Goal: Task Accomplishment & Management: Use online tool/utility

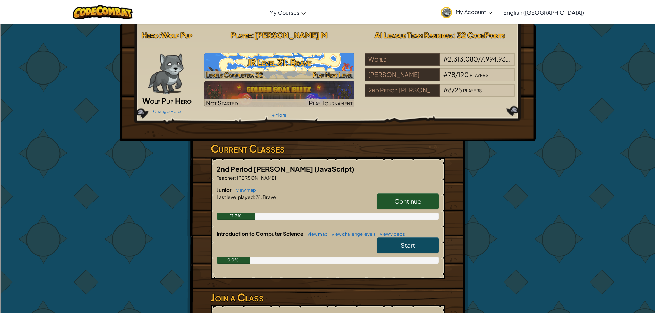
click at [246, 53] on img at bounding box center [279, 66] width 150 height 26
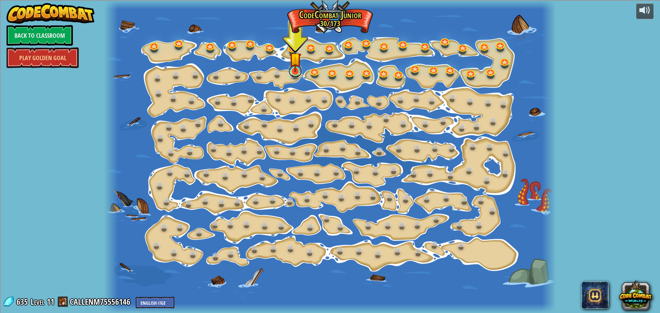
click at [299, 74] on link at bounding box center [296, 71] width 14 height 14
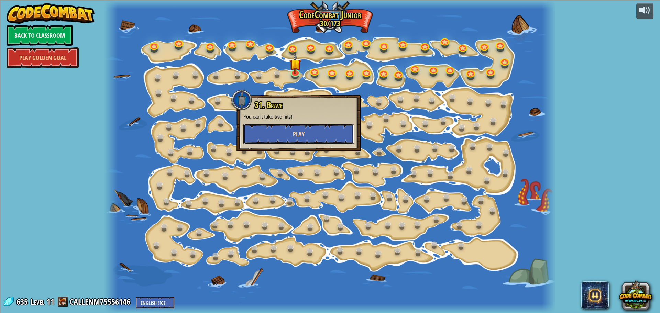
click at [263, 133] on button "Play" at bounding box center [298, 134] width 111 height 21
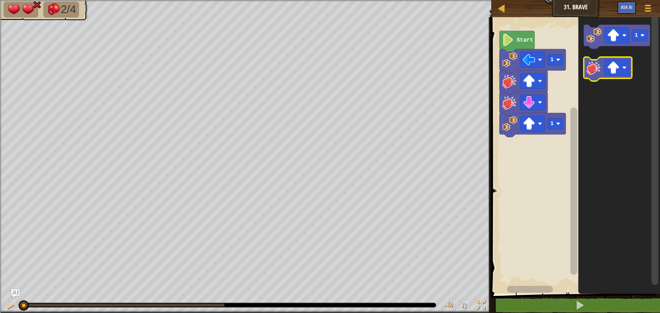
click at [617, 47] on g "1" at bounding box center [617, 53] width 66 height 56
click at [610, 35] on image "Blockly Workspace" at bounding box center [613, 35] width 12 height 12
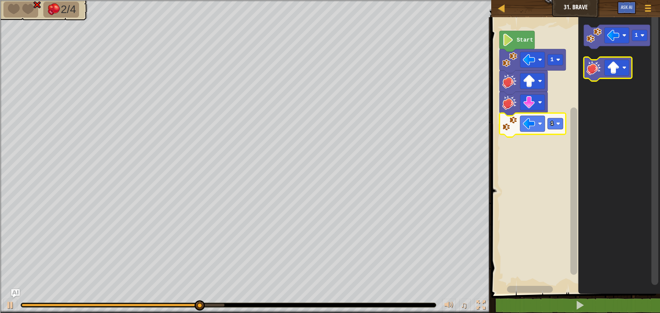
click at [591, 72] on image "Blockly Workspace" at bounding box center [594, 67] width 15 height 15
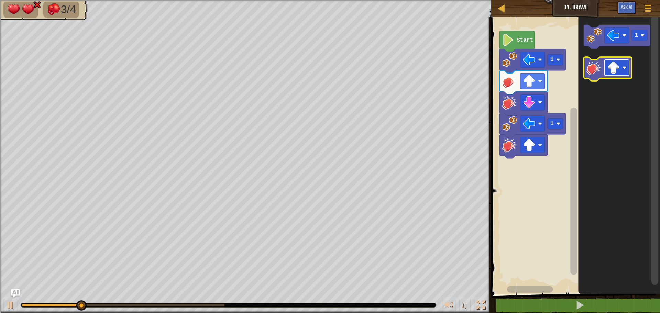
click at [616, 69] on image "Blockly Workspace" at bounding box center [613, 68] width 12 height 12
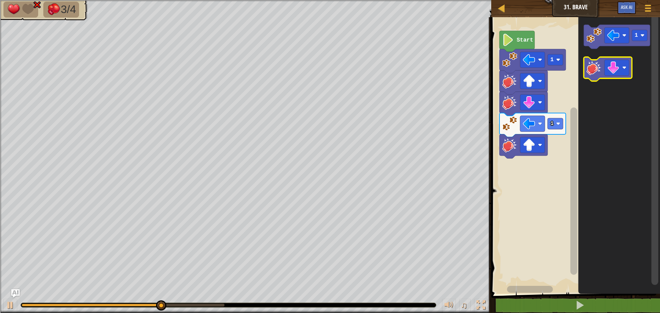
click at [599, 65] on image "Blockly Workspace" at bounding box center [594, 67] width 15 height 15
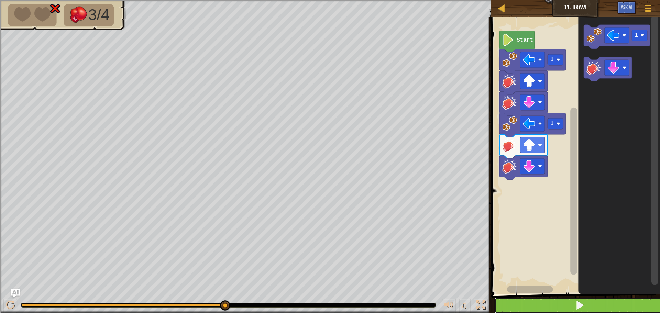
click at [573, 302] on button at bounding box center [580, 306] width 171 height 16
click at [550, 307] on button at bounding box center [580, 306] width 171 height 16
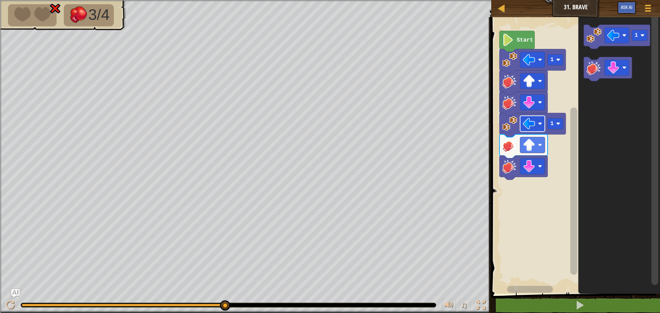
click at [533, 120] on image "Blockly Workspace" at bounding box center [529, 124] width 12 height 12
click at [534, 146] on image "Blockly Workspace" at bounding box center [529, 145] width 12 height 12
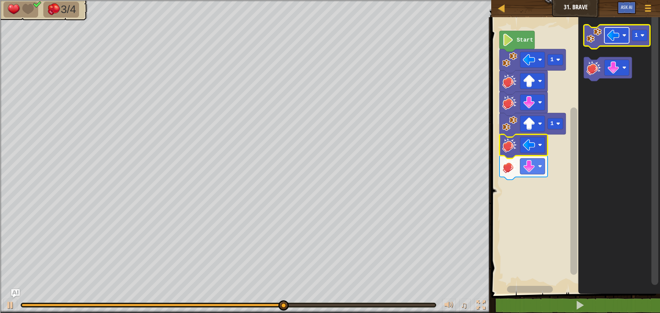
click at [616, 34] on image "Blockly Workspace" at bounding box center [613, 35] width 12 height 12
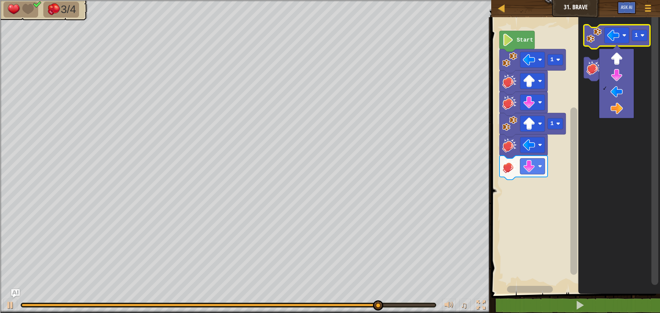
click at [599, 39] on image "Blockly Workspace" at bounding box center [594, 35] width 15 height 15
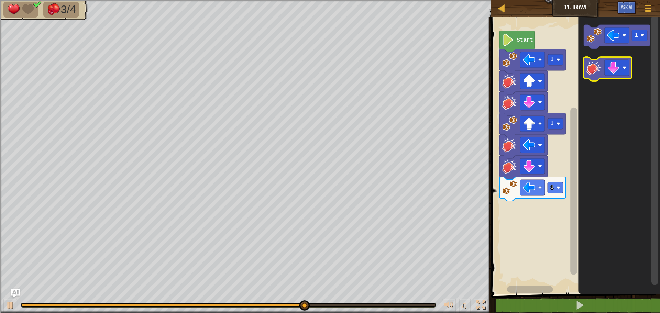
click at [599, 71] on image "Blockly Workspace" at bounding box center [594, 67] width 15 height 15
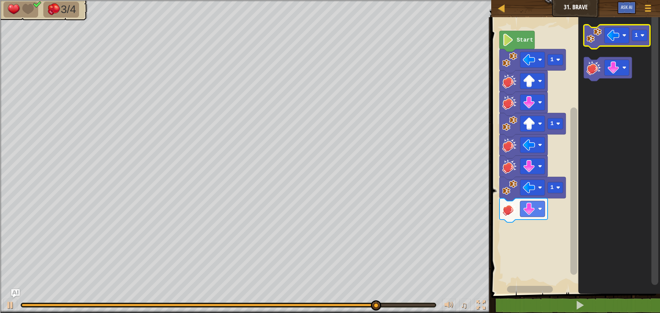
click at [630, 35] on icon "Blockly Workspace" at bounding box center [617, 37] width 66 height 24
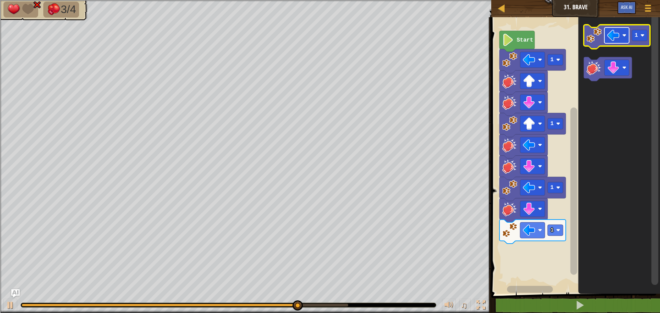
click at [620, 38] on rect "Blockly Workspace" at bounding box center [617, 36] width 25 height 16
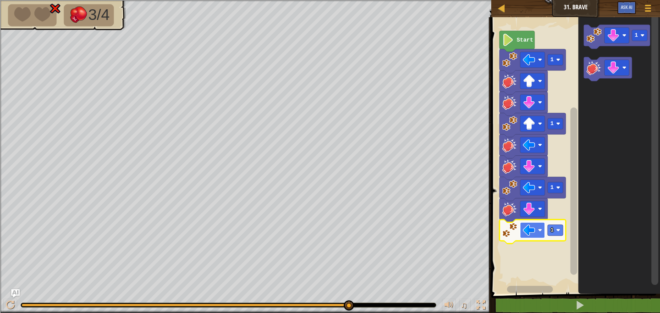
click at [536, 232] on rect "Blockly Workspace" at bounding box center [532, 231] width 25 height 16
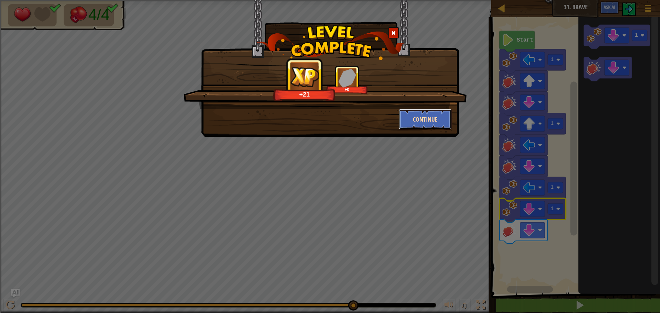
click at [424, 117] on button "Continue" at bounding box center [425, 119] width 53 height 21
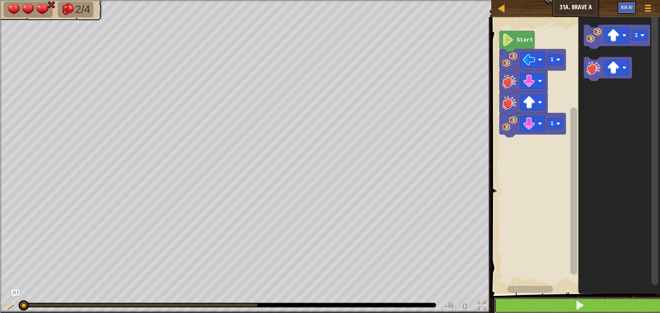
click at [537, 305] on button at bounding box center [580, 306] width 171 height 16
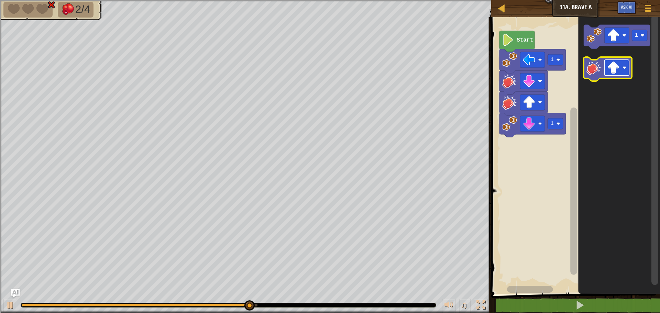
click at [612, 67] on image "Blockly Workspace" at bounding box center [613, 68] width 12 height 12
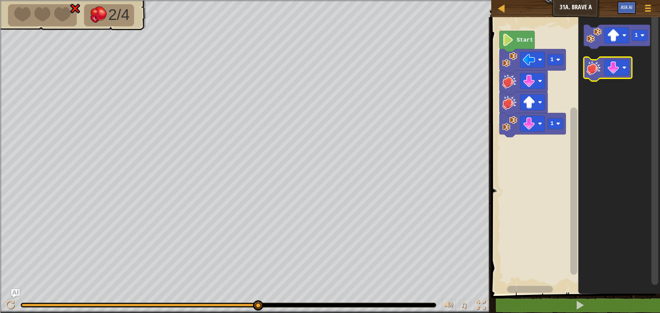
click at [595, 70] on image "Blockly Workspace" at bounding box center [594, 67] width 15 height 15
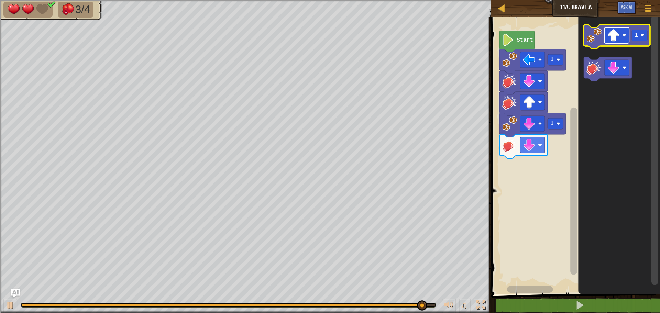
click at [620, 35] on rect "Blockly Workspace" at bounding box center [617, 36] width 25 height 16
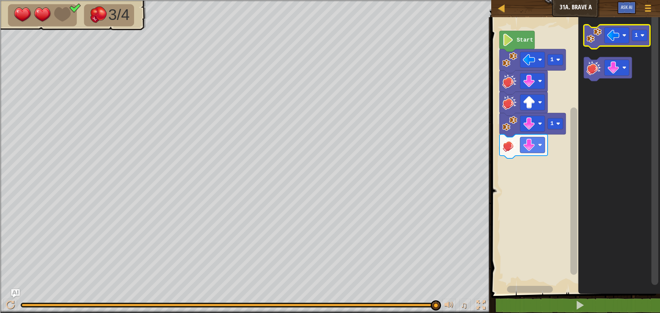
click at [598, 40] on image "Blockly Workspace" at bounding box center [594, 35] width 15 height 15
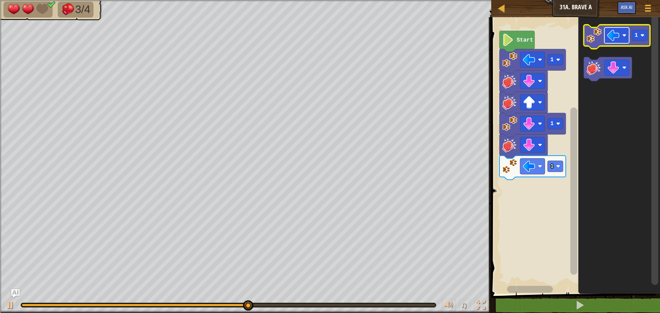
click at [621, 36] on rect "Blockly Workspace" at bounding box center [617, 36] width 25 height 16
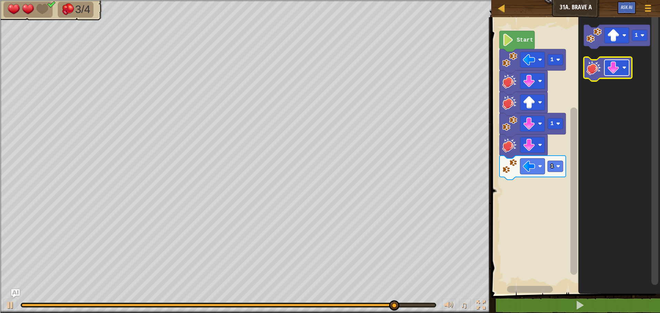
click at [621, 65] on rect "Blockly Workspace" at bounding box center [617, 68] width 25 height 16
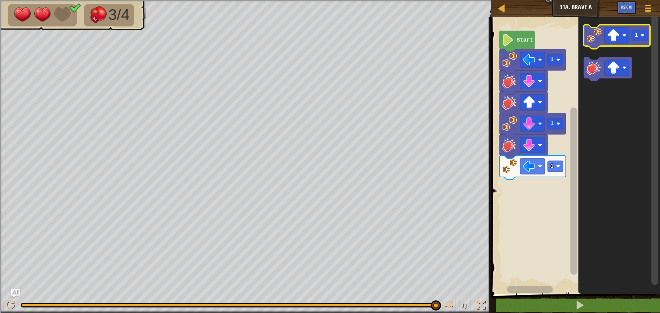
click at [595, 37] on image "Blockly Workspace" at bounding box center [594, 35] width 15 height 15
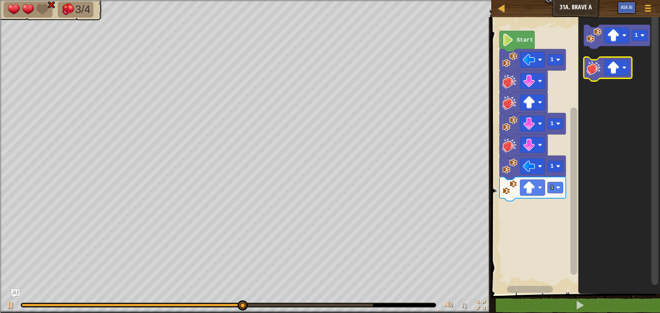
click at [596, 72] on image "Blockly Workspace" at bounding box center [594, 67] width 15 height 15
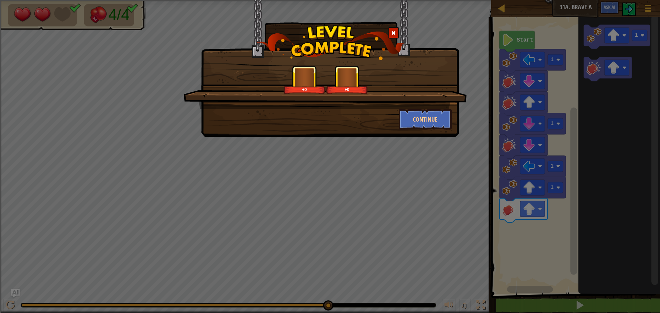
click at [520, 302] on div "+0 +0 Continue" at bounding box center [330, 156] width 660 height 313
click at [443, 112] on button "Continue" at bounding box center [425, 119] width 53 height 21
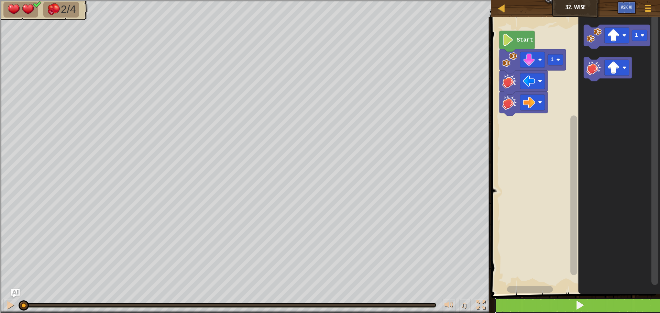
click at [548, 301] on button at bounding box center [580, 306] width 171 height 16
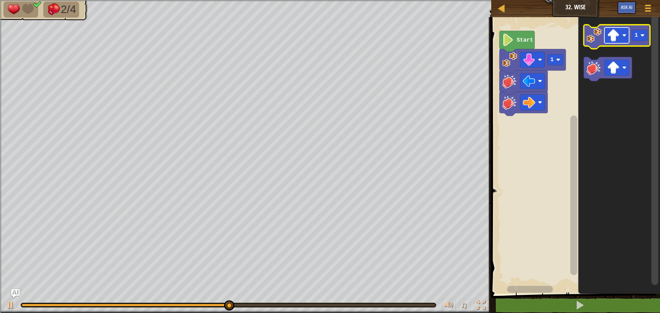
click at [606, 38] on rect "Blockly Workspace" at bounding box center [617, 36] width 25 height 16
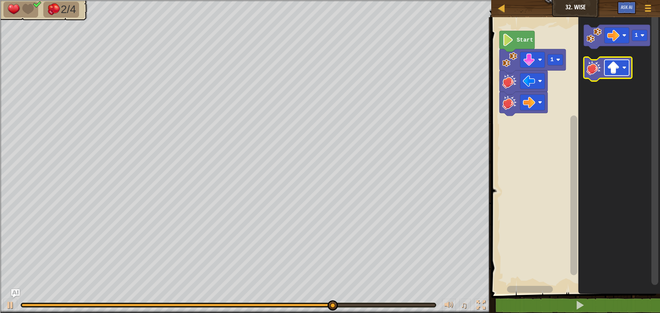
click at [617, 66] on image "Blockly Workspace" at bounding box center [613, 68] width 12 height 12
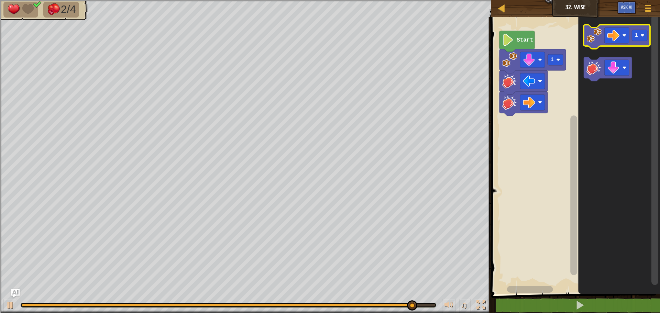
click at [598, 46] on icon "Blockly Workspace" at bounding box center [617, 37] width 66 height 24
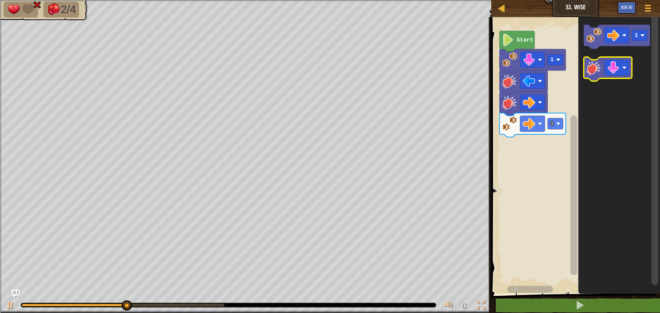
click at [599, 64] on image "Blockly Workspace" at bounding box center [594, 67] width 15 height 15
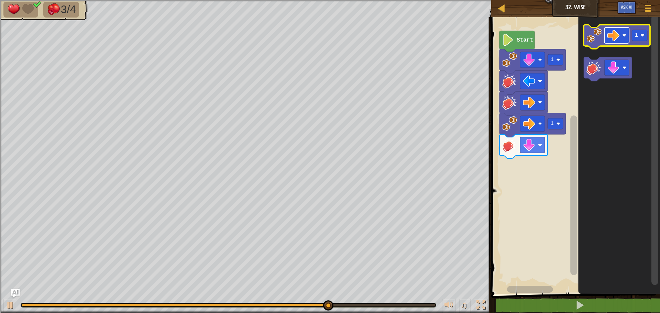
click at [619, 38] on image "Blockly Workspace" at bounding box center [613, 35] width 12 height 12
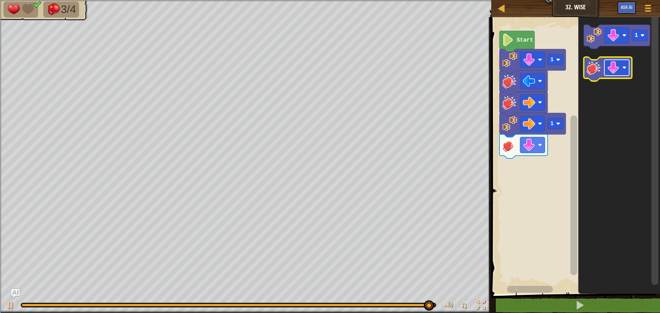
click at [620, 67] on rect "Blockly Workspace" at bounding box center [617, 68] width 25 height 16
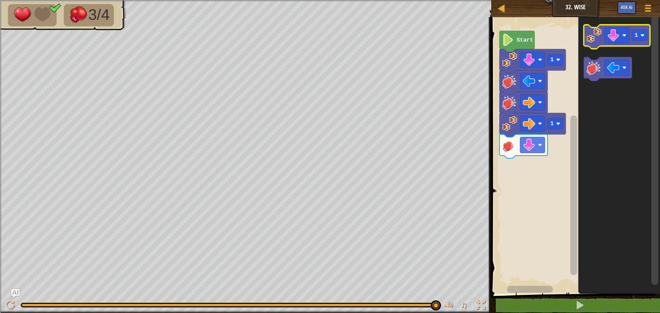
click at [591, 36] on image "Blockly Workspace" at bounding box center [594, 35] width 15 height 15
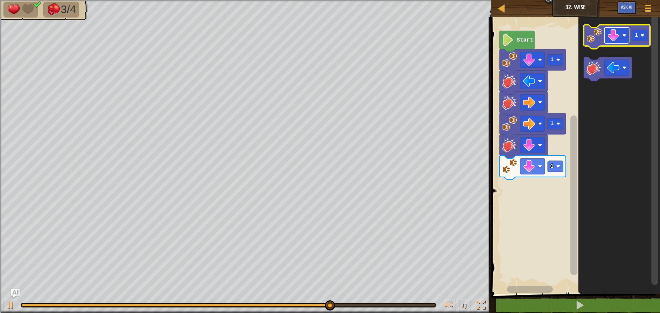
click at [617, 37] on image "Blockly Workspace" at bounding box center [613, 35] width 12 height 12
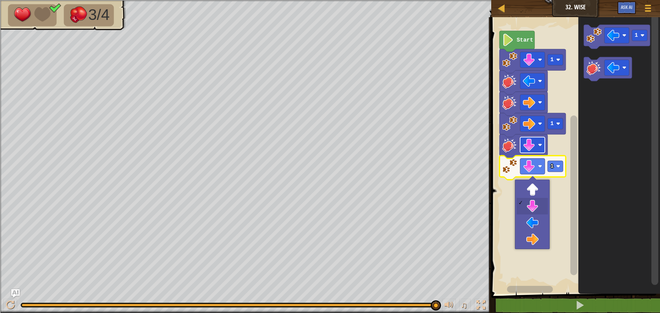
click at [529, 147] on image "Blockly Workspace" at bounding box center [529, 145] width 12 height 12
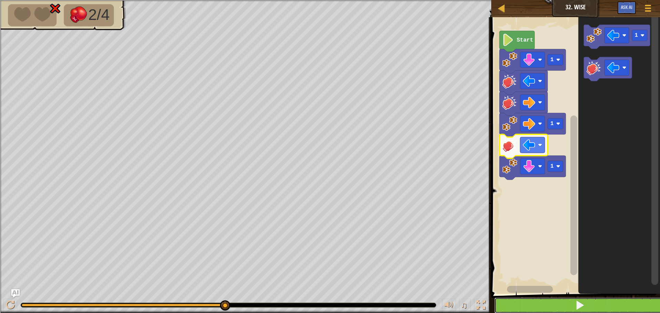
click at [518, 307] on button at bounding box center [580, 306] width 171 height 16
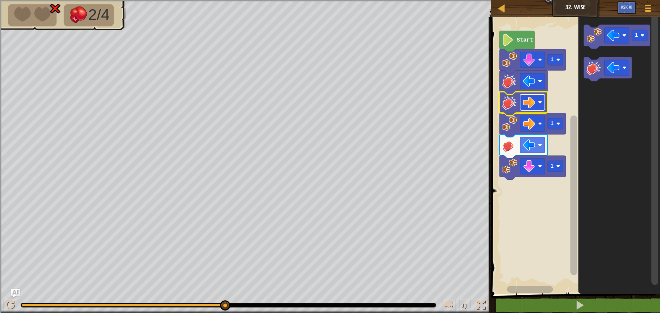
click at [535, 100] on image "Blockly Workspace" at bounding box center [529, 102] width 12 height 12
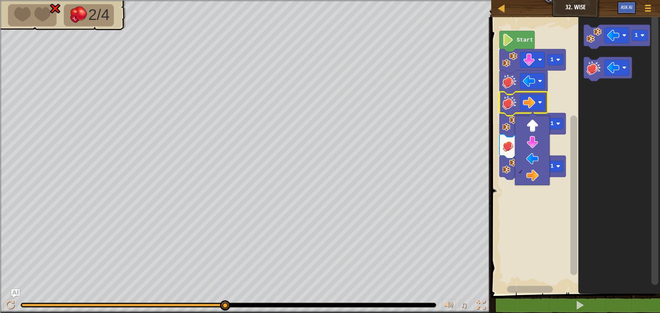
click at [563, 136] on rect "Blockly Workspace" at bounding box center [574, 154] width 171 height 280
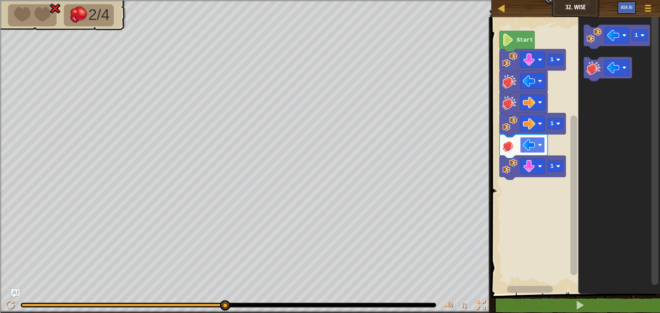
click at [527, 150] on image "Blockly Workspace" at bounding box center [529, 145] width 12 height 12
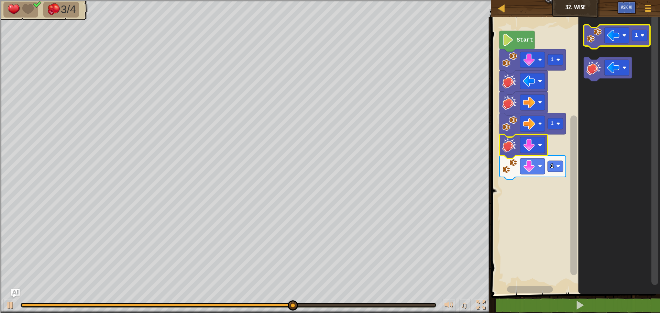
click at [592, 39] on image "Blockly Workspace" at bounding box center [594, 35] width 15 height 15
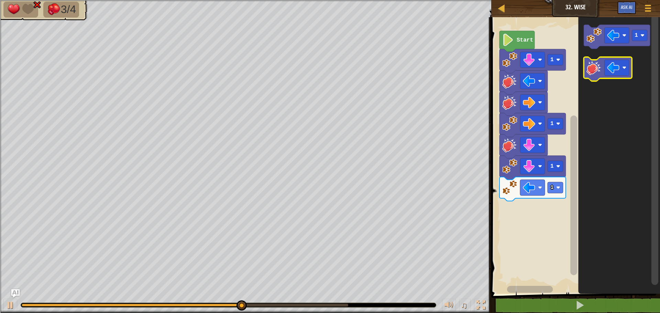
click at [598, 65] on image "Blockly Workspace" at bounding box center [594, 67] width 15 height 15
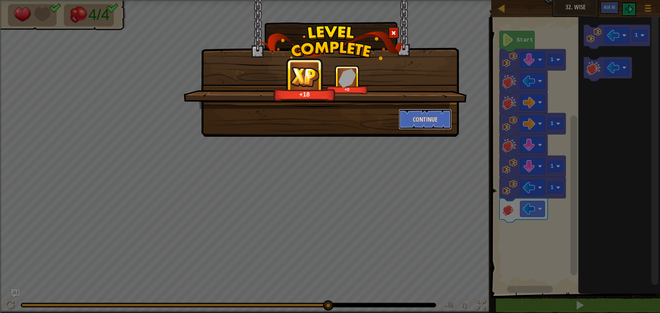
click at [425, 116] on button "Continue" at bounding box center [425, 119] width 53 height 21
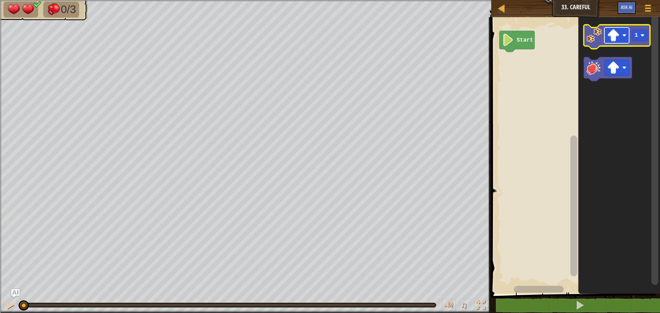
click at [613, 34] on image "Blockly Workspace" at bounding box center [613, 35] width 12 height 12
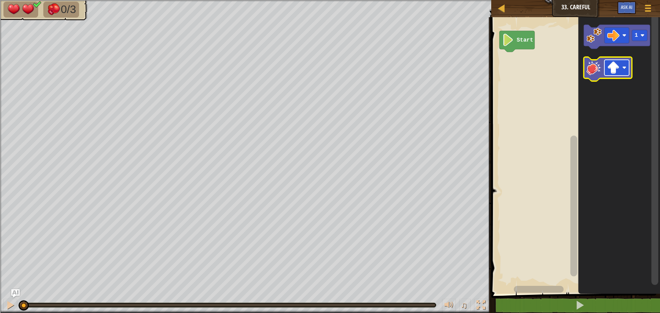
click at [625, 72] on rect "Blockly Workspace" at bounding box center [617, 68] width 25 height 16
click at [597, 37] on image "Blockly Workspace" at bounding box center [594, 35] width 15 height 15
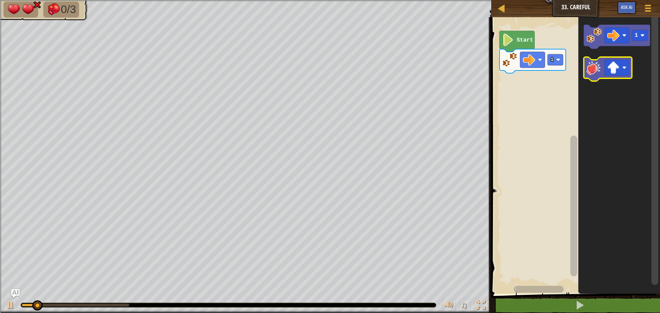
click at [601, 65] on image "Blockly Workspace" at bounding box center [594, 67] width 15 height 15
click at [615, 69] on image "Blockly Workspace" at bounding box center [613, 68] width 12 height 12
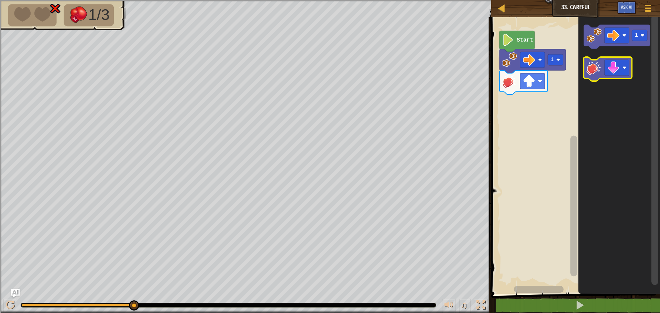
click at [591, 72] on image "Blockly Workspace" at bounding box center [594, 67] width 15 height 15
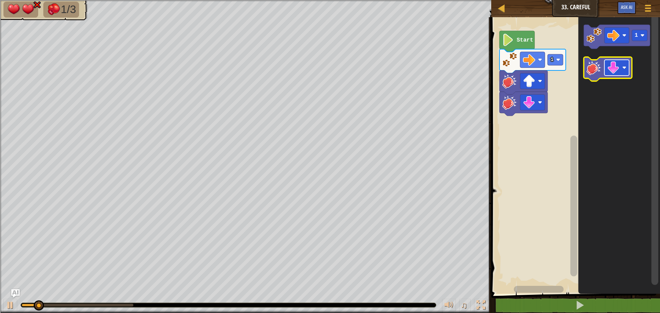
click at [613, 71] on image "Blockly Workspace" at bounding box center [613, 68] width 12 height 12
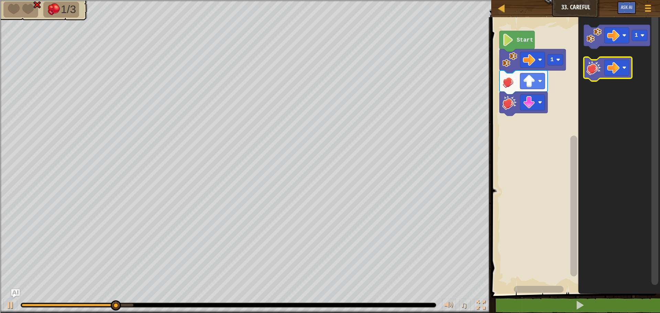
click at [599, 71] on image "Blockly Workspace" at bounding box center [594, 67] width 15 height 15
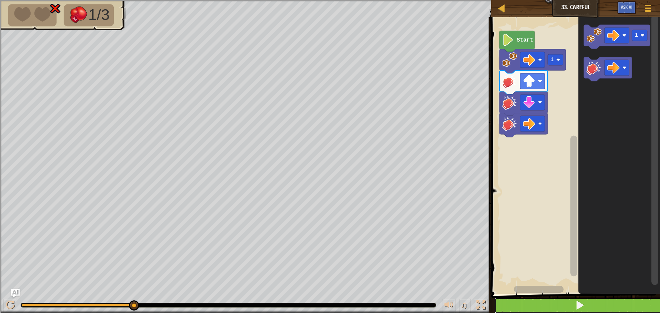
click at [546, 303] on button at bounding box center [580, 306] width 171 height 16
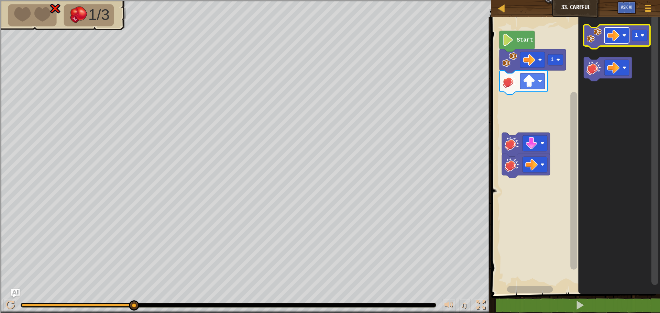
click at [621, 32] on rect "Blockly Workspace" at bounding box center [617, 36] width 25 height 16
click at [559, 81] on div "Start 1 1" at bounding box center [574, 154] width 171 height 280
click at [600, 44] on icon "Blockly Workspace" at bounding box center [617, 37] width 66 height 24
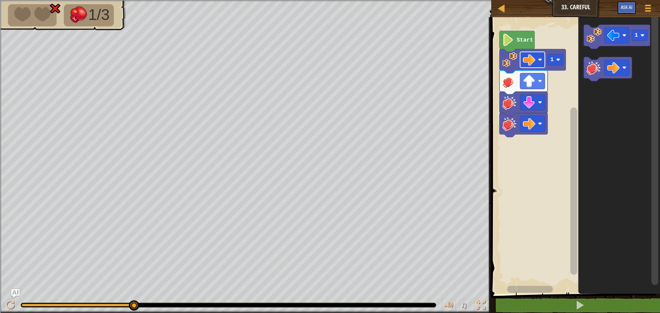
click at [531, 61] on image "Blockly Workspace" at bounding box center [529, 60] width 12 height 12
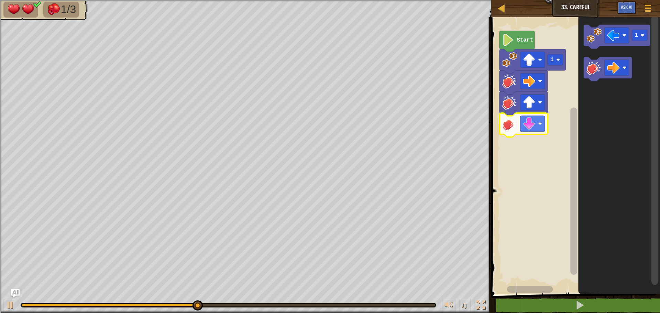
click at [509, 124] on image "Blockly Workspace" at bounding box center [509, 123] width 15 height 15
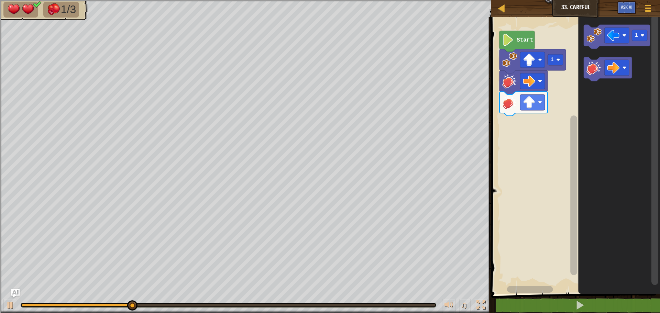
click at [509, 111] on icon "Blockly Workspace" at bounding box center [524, 104] width 48 height 24
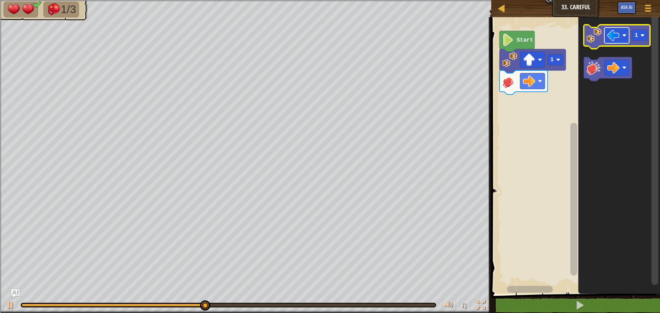
click at [621, 41] on rect "Blockly Workspace" at bounding box center [617, 36] width 25 height 16
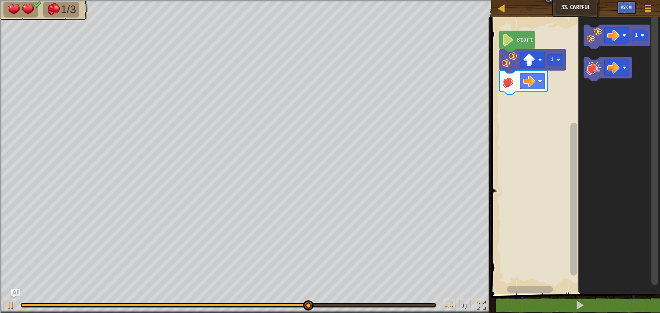
click at [565, 74] on div "Start 1 1" at bounding box center [574, 154] width 171 height 280
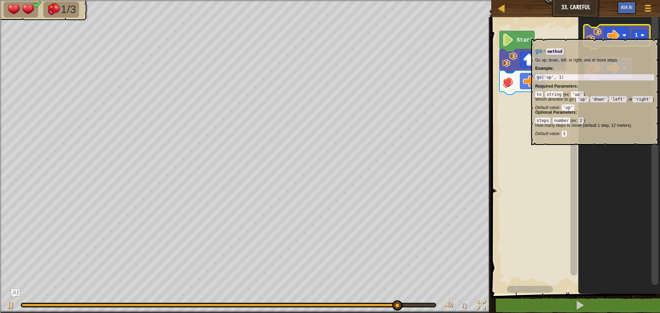
click at [601, 35] on image "Blockly Workspace" at bounding box center [594, 35] width 15 height 15
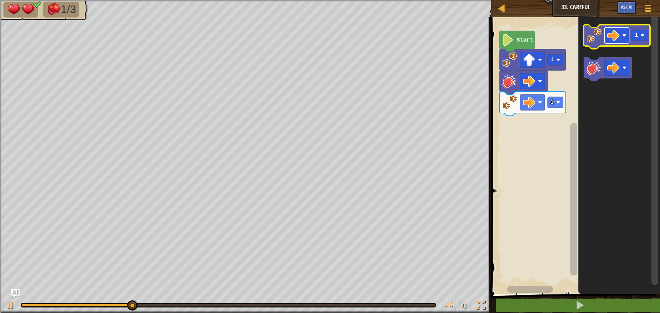
click at [614, 36] on image "Blockly Workspace" at bounding box center [613, 35] width 12 height 12
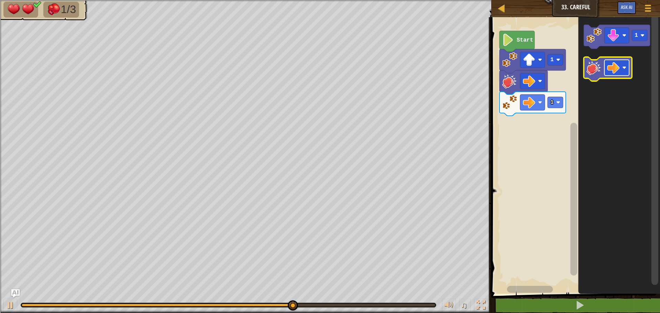
click at [614, 66] on image "Blockly Workspace" at bounding box center [613, 68] width 12 height 12
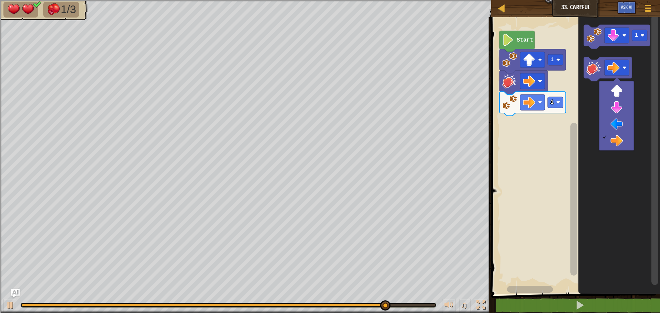
click at [588, 93] on icon "Blockly Workspace" at bounding box center [619, 154] width 82 height 280
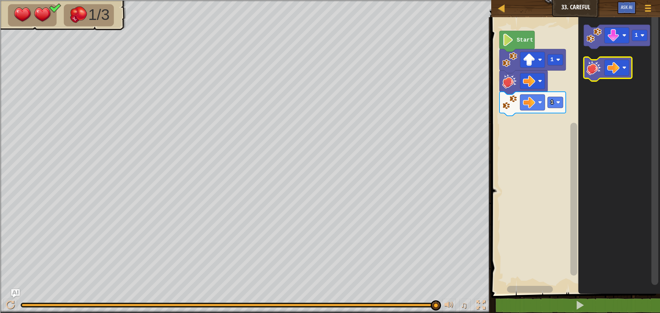
click at [598, 69] on image "Blockly Workspace" at bounding box center [594, 67] width 15 height 15
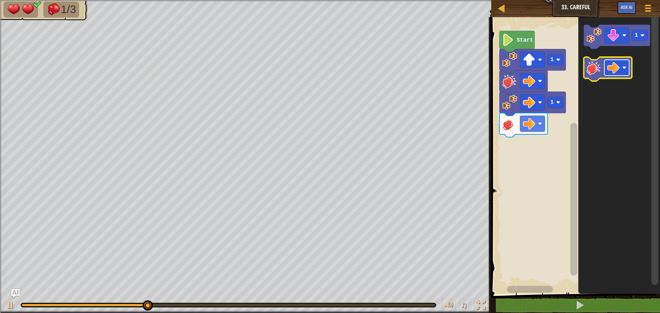
click at [614, 67] on image "Blockly Workspace" at bounding box center [613, 68] width 12 height 12
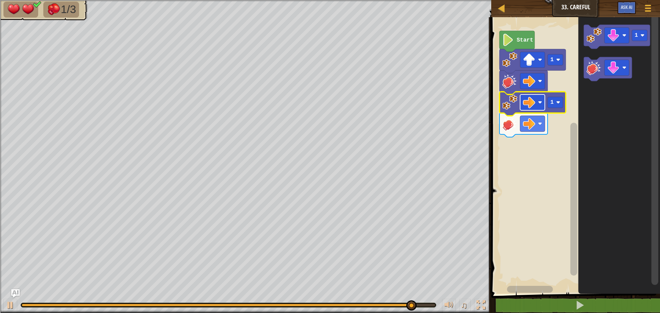
click at [531, 104] on image "Blockly Workspace" at bounding box center [529, 102] width 12 height 12
click at [526, 101] on image "Blockly Workspace" at bounding box center [529, 102] width 12 height 12
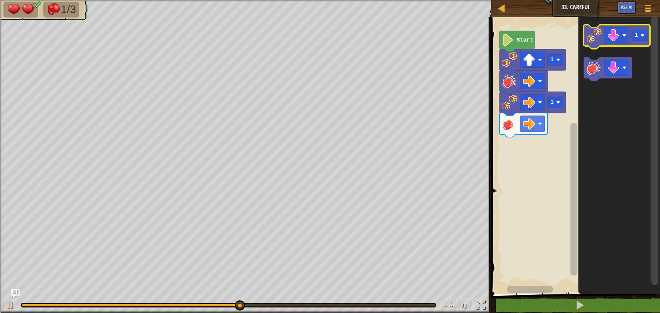
click at [597, 35] on image "Blockly Workspace" at bounding box center [594, 35] width 15 height 15
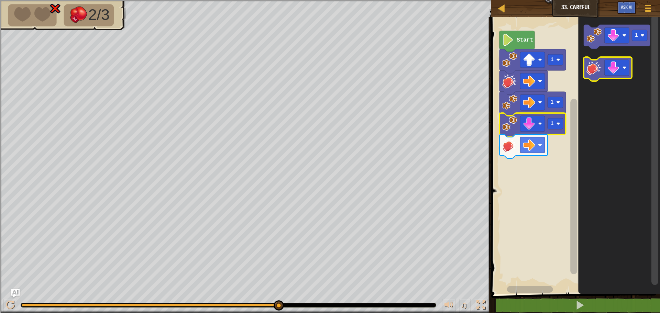
click at [600, 69] on image "Blockly Workspace" at bounding box center [594, 67] width 15 height 15
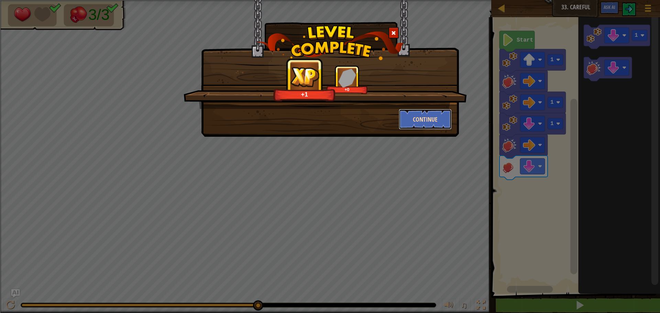
click at [436, 119] on button "Continue" at bounding box center [425, 119] width 53 height 21
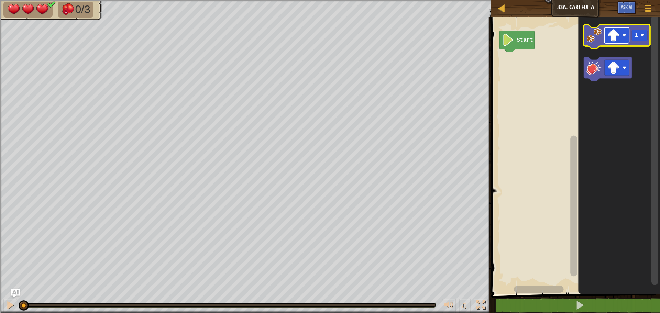
click at [622, 30] on rect "Blockly Workspace" at bounding box center [617, 36] width 25 height 16
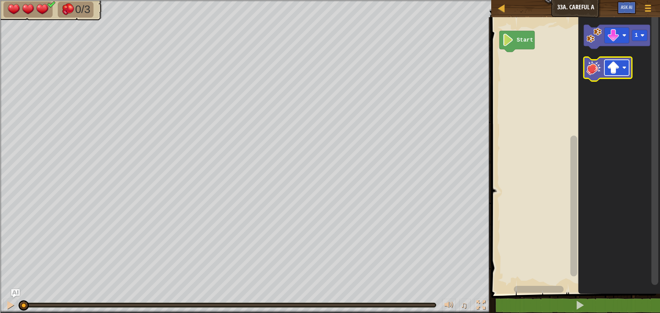
click at [615, 69] on image "Blockly Workspace" at bounding box center [613, 68] width 12 height 12
click at [598, 33] on image "Blockly Workspace" at bounding box center [594, 35] width 15 height 15
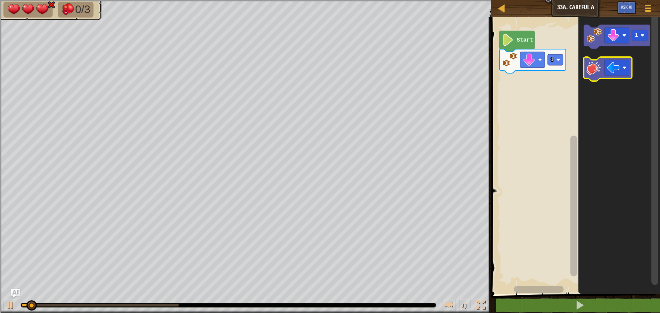
click at [601, 75] on image "Blockly Workspace" at bounding box center [594, 67] width 15 height 15
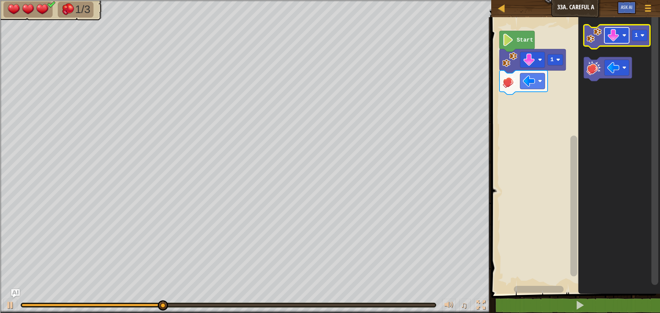
click at [617, 32] on image "Blockly Workspace" at bounding box center [613, 35] width 12 height 12
click at [594, 34] on image "Blockly Workspace" at bounding box center [594, 35] width 15 height 15
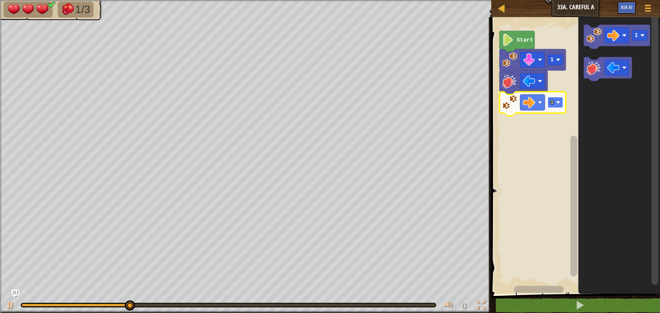
click at [551, 105] on text "1" at bounding box center [552, 102] width 3 height 6
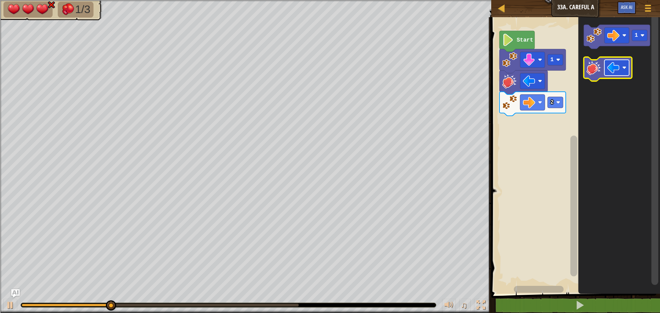
click at [614, 71] on image "Blockly Workspace" at bounding box center [613, 68] width 12 height 12
click at [605, 70] on rect "Blockly Workspace" at bounding box center [617, 68] width 25 height 16
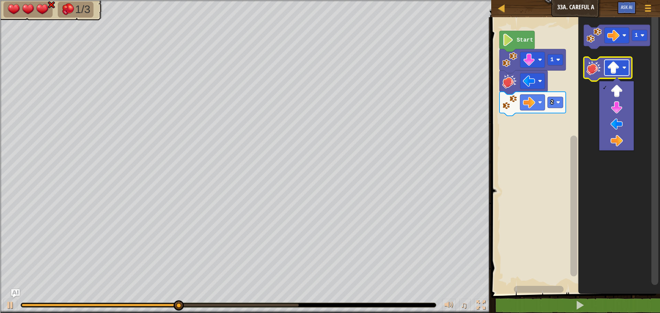
click at [605, 71] on rect "Blockly Workspace" at bounding box center [617, 68] width 25 height 16
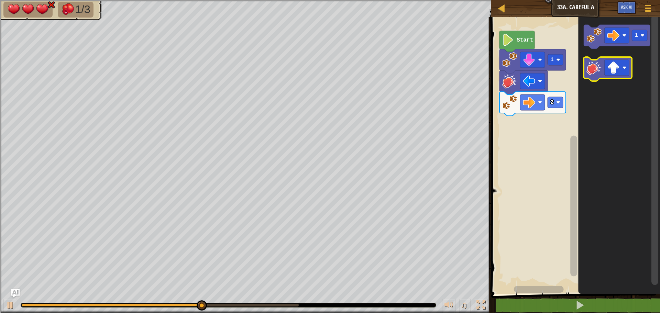
click at [596, 71] on image "Blockly Workspace" at bounding box center [594, 67] width 15 height 15
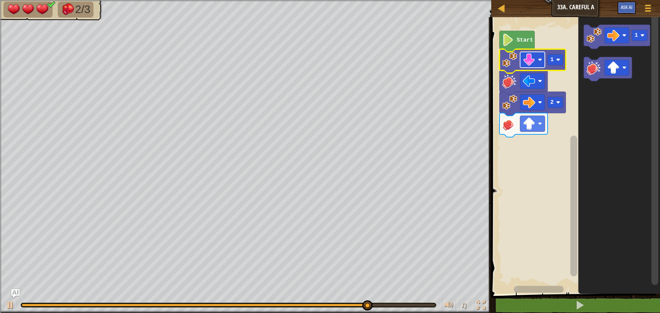
click at [536, 58] on rect "Blockly Workspace" at bounding box center [532, 60] width 25 height 16
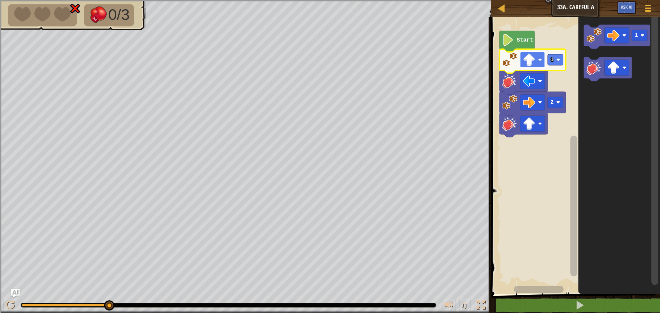
click at [534, 59] on image "Blockly Workspace" at bounding box center [529, 60] width 12 height 12
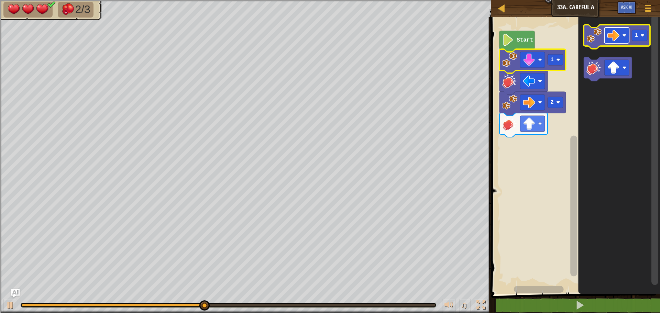
click at [617, 37] on image "Blockly Workspace" at bounding box center [613, 35] width 12 height 12
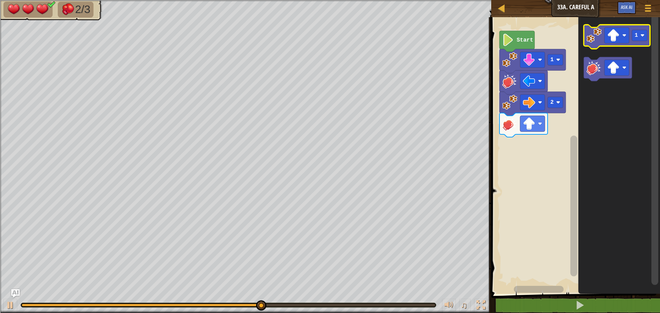
click at [599, 38] on image "Blockly Workspace" at bounding box center [594, 35] width 15 height 15
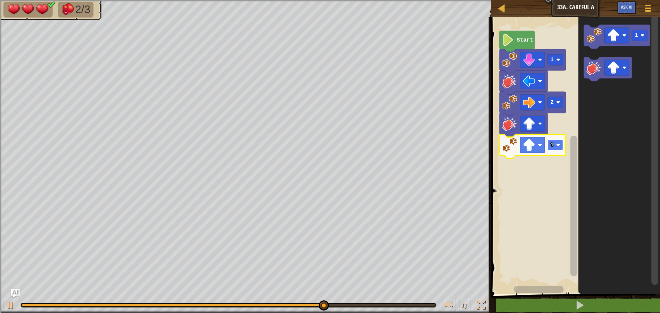
click at [558, 148] on rect "Blockly Workspace" at bounding box center [555, 145] width 15 height 11
click at [615, 66] on image "Blockly Workspace" at bounding box center [613, 68] width 12 height 12
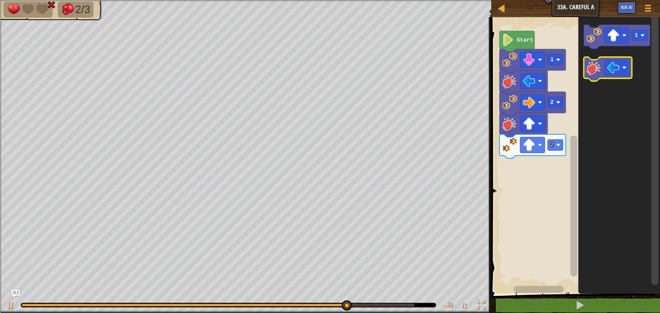
click at [601, 64] on image "Blockly Workspace" at bounding box center [594, 67] width 15 height 15
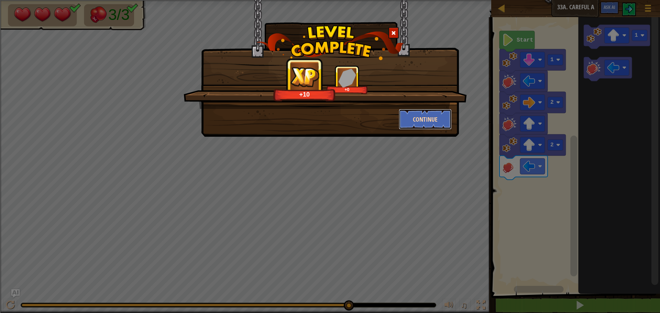
click at [435, 113] on button "Continue" at bounding box center [425, 119] width 53 height 21
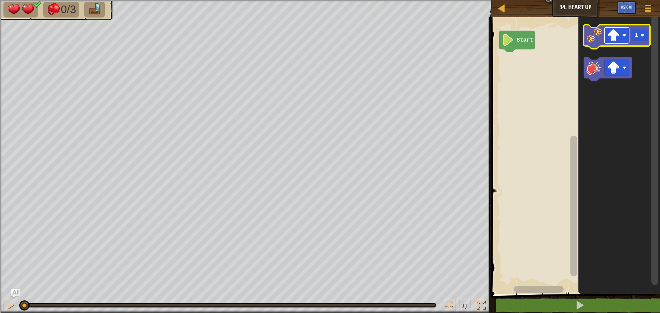
click at [614, 34] on image "Blockly Workspace" at bounding box center [613, 35] width 12 height 12
click at [593, 37] on image "Blockly Workspace" at bounding box center [594, 35] width 15 height 15
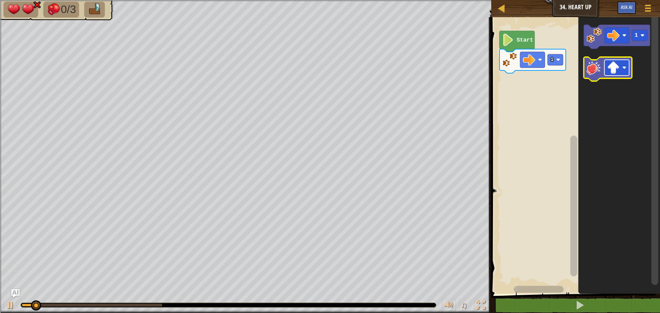
click at [610, 72] on image "Blockly Workspace" at bounding box center [613, 68] width 12 height 12
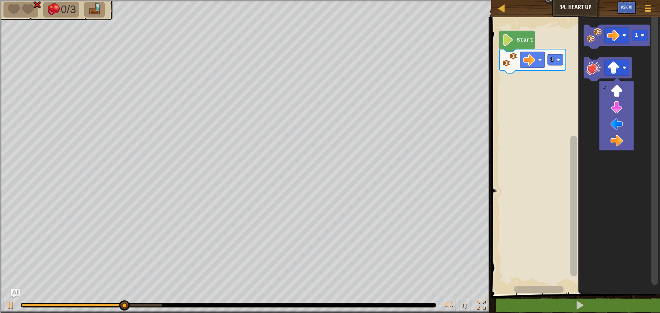
click at [584, 63] on icon "Blockly Workspace" at bounding box center [619, 154] width 82 height 280
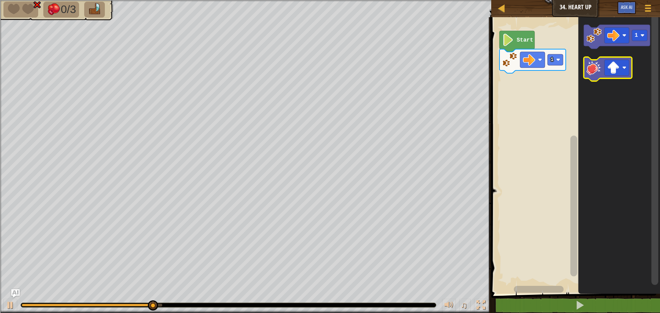
click at [591, 67] on image "Blockly Workspace" at bounding box center [594, 67] width 15 height 15
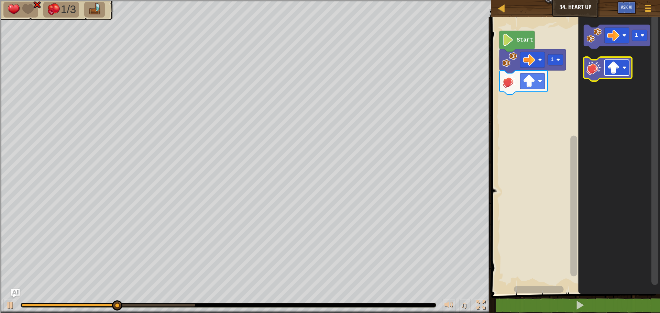
click at [610, 67] on image "Blockly Workspace" at bounding box center [613, 68] width 12 height 12
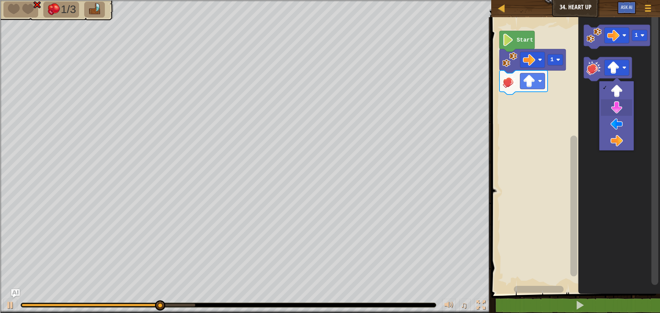
drag, startPoint x: 622, startPoint y: 106, endPoint x: 613, endPoint y: 100, distance: 11.7
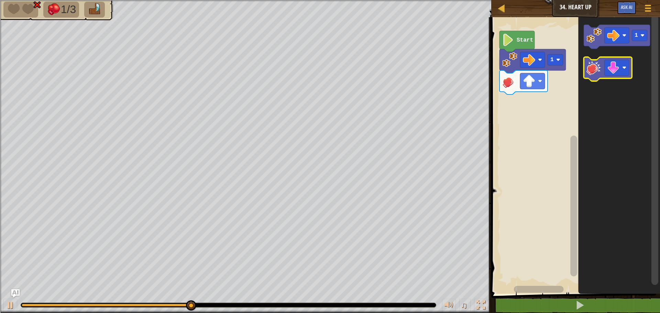
click at [591, 70] on image "Blockly Workspace" at bounding box center [594, 67] width 15 height 15
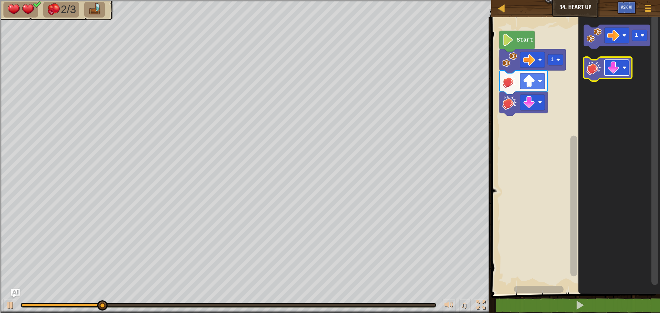
click at [617, 73] on image "Blockly Workspace" at bounding box center [613, 68] width 12 height 12
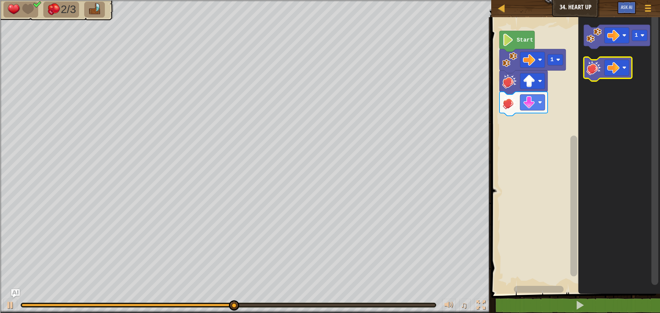
click at [595, 75] on icon "Blockly Workspace" at bounding box center [608, 69] width 48 height 24
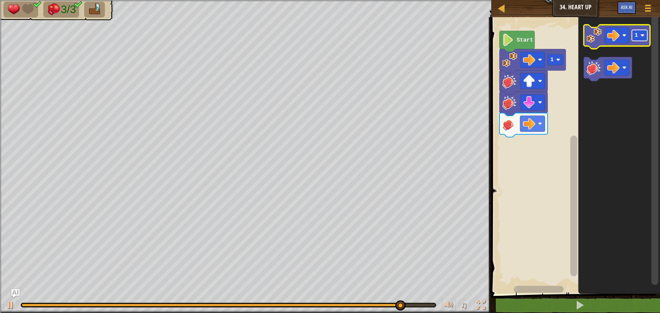
click at [637, 34] on text "1" at bounding box center [636, 35] width 3 height 6
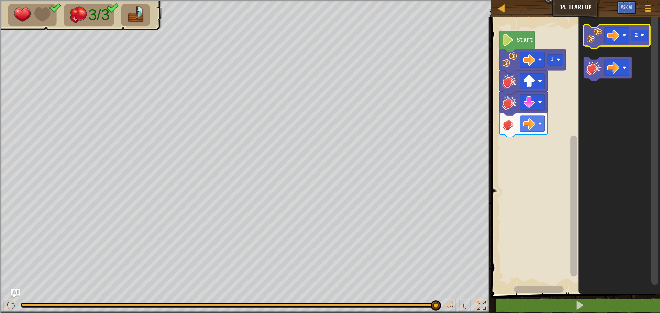
click at [598, 43] on icon "Blockly Workspace" at bounding box center [617, 37] width 66 height 24
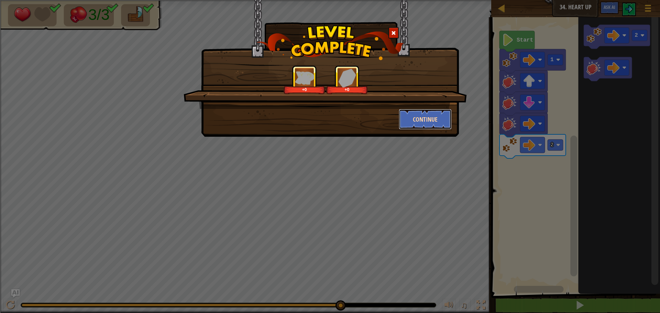
click at [431, 112] on button "Continue" at bounding box center [425, 119] width 53 height 21
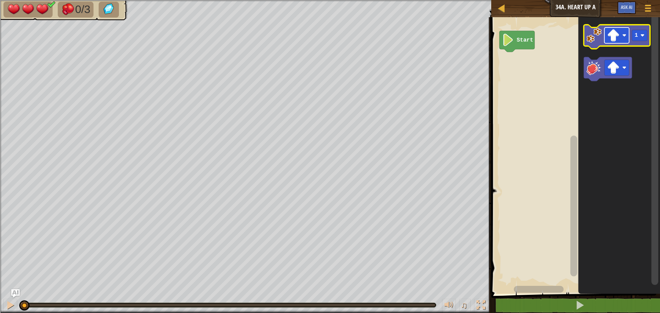
click at [619, 35] on image "Blockly Workspace" at bounding box center [613, 35] width 12 height 12
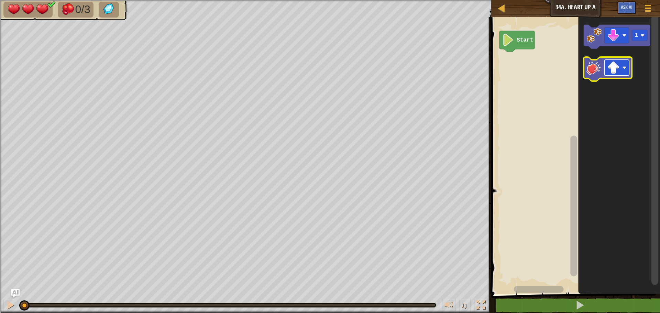
click at [619, 69] on image "Blockly Workspace" at bounding box center [613, 68] width 12 height 12
click at [595, 39] on image "Blockly Workspace" at bounding box center [594, 35] width 15 height 15
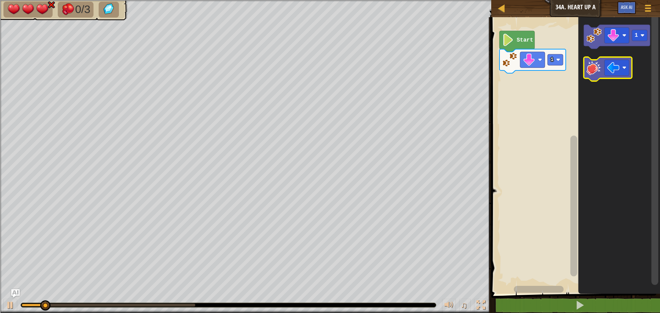
click at [600, 71] on image "Blockly Workspace" at bounding box center [594, 67] width 15 height 15
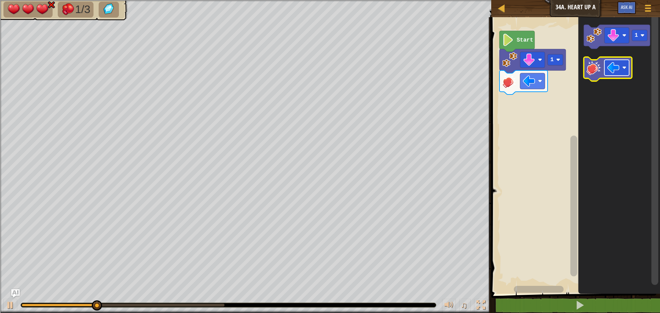
click at [614, 73] on image "Blockly Workspace" at bounding box center [613, 68] width 12 height 12
click at [597, 65] on image "Blockly Workspace" at bounding box center [594, 67] width 15 height 15
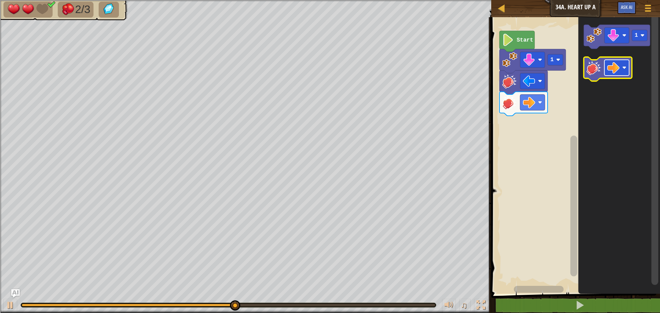
click at [613, 63] on image "Blockly Workspace" at bounding box center [613, 68] width 12 height 12
click at [598, 76] on icon "Blockly Workspace" at bounding box center [608, 69] width 48 height 24
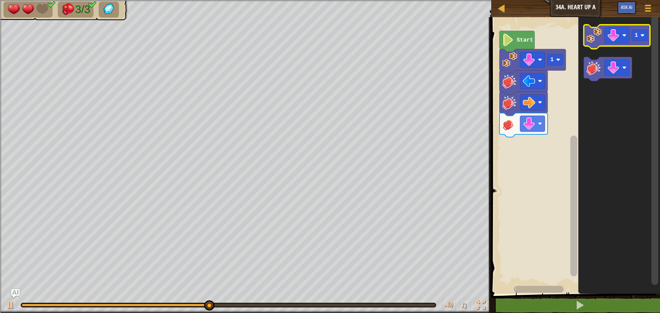
click at [597, 38] on image "Blockly Workspace" at bounding box center [594, 35] width 15 height 15
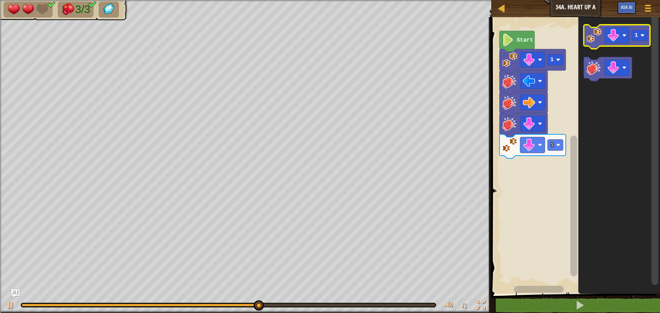
click at [640, 42] on icon "Blockly Workspace" at bounding box center [617, 37] width 66 height 24
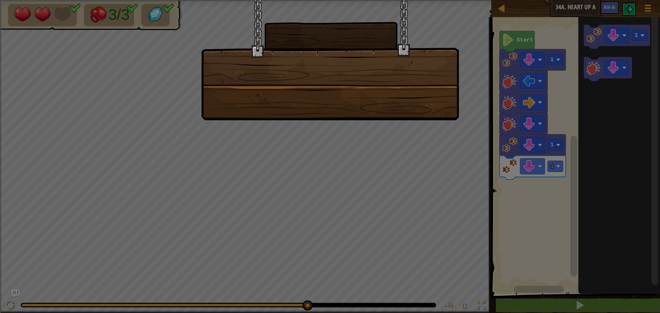
click at [358, 119] on div at bounding box center [330, 60] width 258 height 120
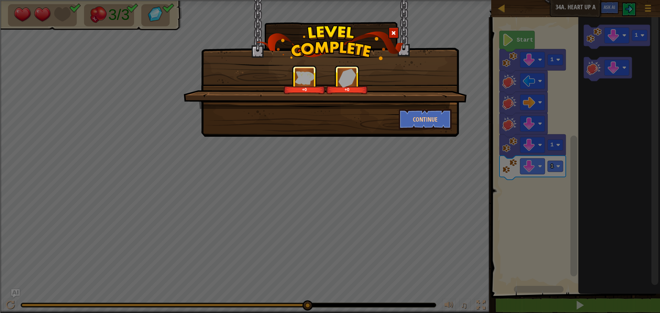
drag, startPoint x: 523, startPoint y: 169, endPoint x: 457, endPoint y: 166, distance: 66.8
click at [523, 170] on div "+0 +0 Continue" at bounding box center [330, 156] width 660 height 313
click at [435, 116] on button "Continue" at bounding box center [425, 119] width 53 height 21
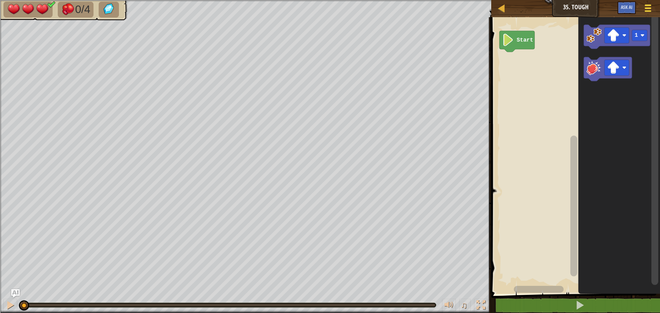
click at [649, 7] on div at bounding box center [647, 8] width 9 height 10
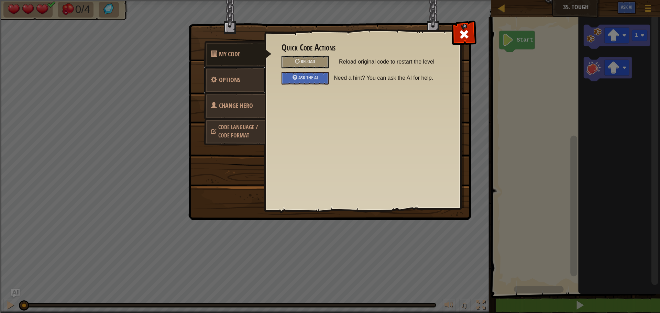
click at [228, 80] on span "Options" at bounding box center [229, 80] width 21 height 9
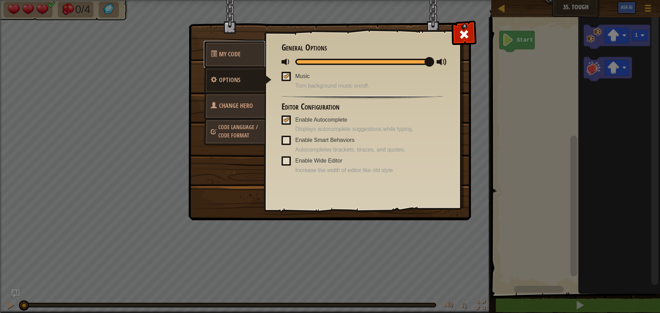
click at [233, 59] on link "My Code" at bounding box center [234, 54] width 61 height 27
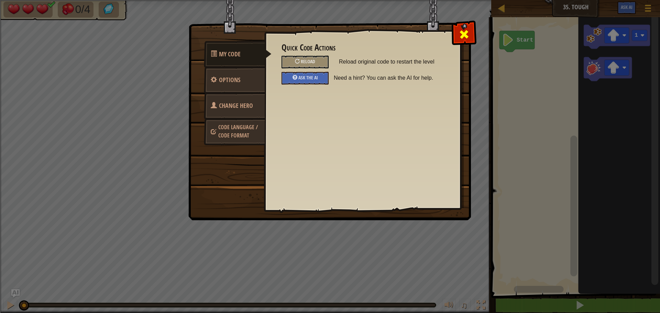
click at [466, 29] on span at bounding box center [464, 34] width 11 height 11
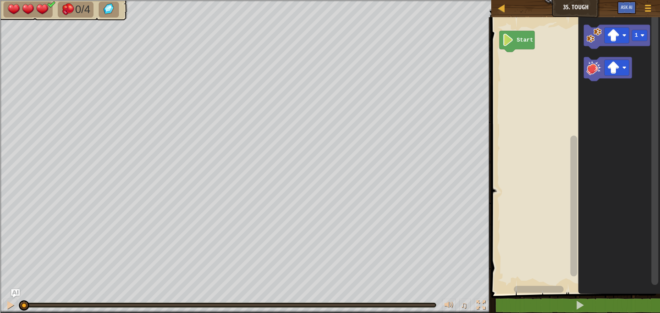
click at [586, 9] on div "Map Junior 35. Tough Game Menu Ask AI" at bounding box center [575, 8] width 169 height 17
click at [561, 6] on div "Map Junior 35. Tough Game Menu Ask AI" at bounding box center [575, 8] width 169 height 17
click at [507, 12] on link "Map" at bounding box center [506, 8] width 3 height 9
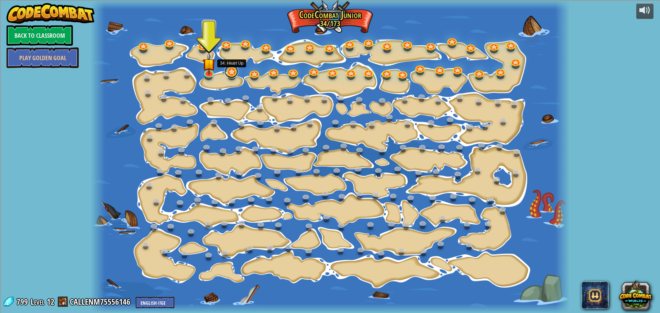
click at [236, 69] on link at bounding box center [232, 72] width 14 height 14
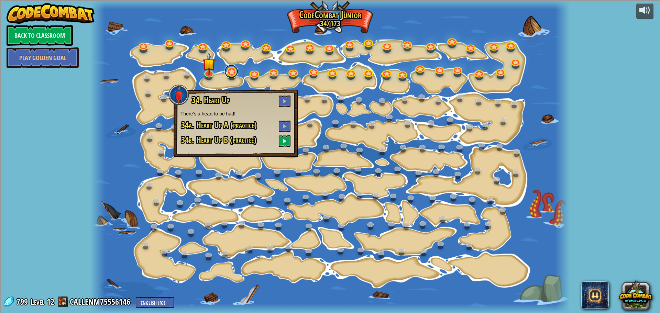
click at [236, 77] on link at bounding box center [232, 72] width 14 height 14
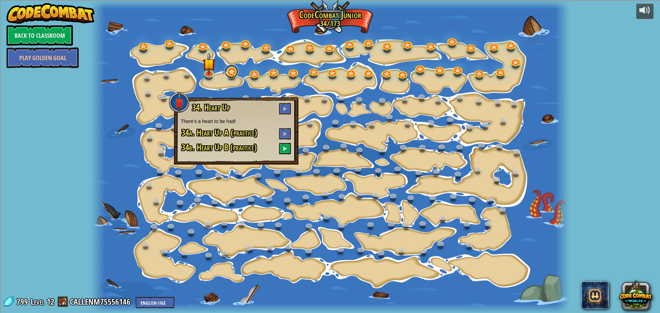
click at [234, 75] on link at bounding box center [232, 72] width 14 height 14
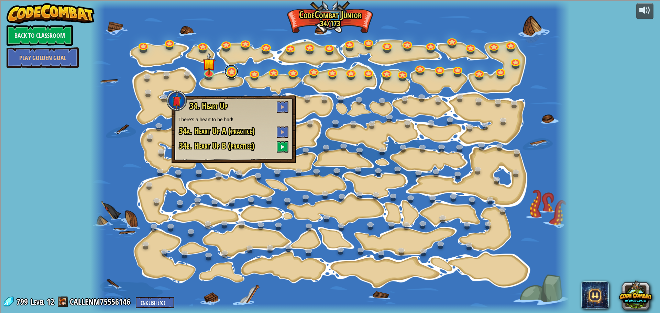
click at [234, 75] on link at bounding box center [232, 72] width 14 height 14
click at [279, 104] on button at bounding box center [283, 106] width 12 height 11
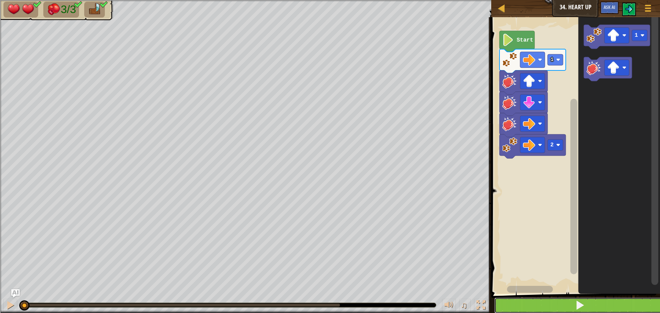
click at [539, 303] on button at bounding box center [580, 306] width 171 height 16
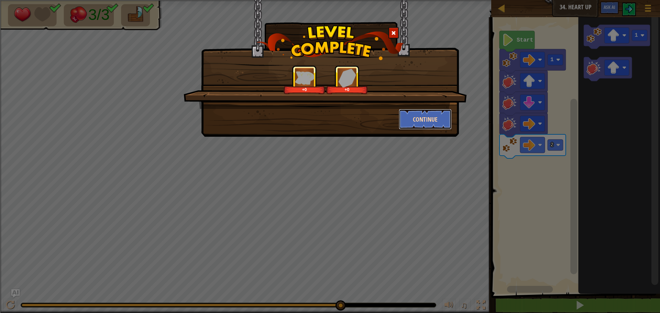
click at [437, 119] on button "Continue" at bounding box center [425, 119] width 53 height 21
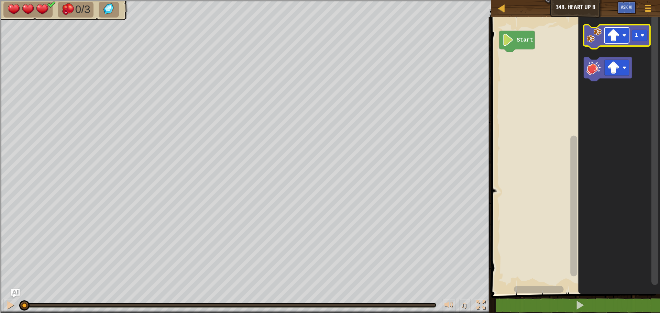
click at [605, 35] on rect "Blockly Workspace" at bounding box center [617, 36] width 25 height 16
click at [595, 40] on image "Blockly Workspace" at bounding box center [594, 35] width 15 height 15
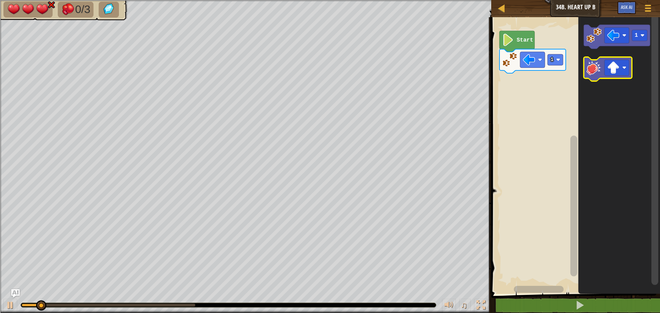
click at [598, 80] on icon "Blockly Workspace" at bounding box center [608, 69] width 48 height 24
click at [610, 71] on image "Blockly Workspace" at bounding box center [613, 68] width 12 height 12
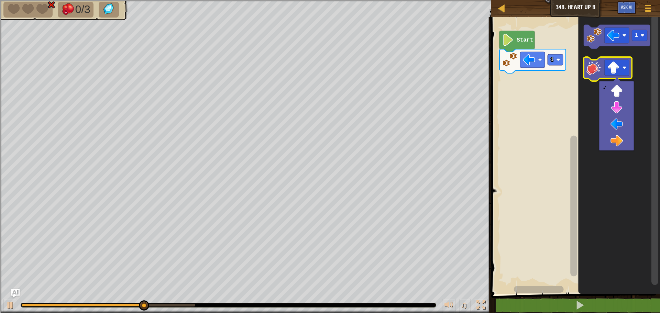
click at [594, 68] on image "Blockly Workspace" at bounding box center [594, 67] width 15 height 15
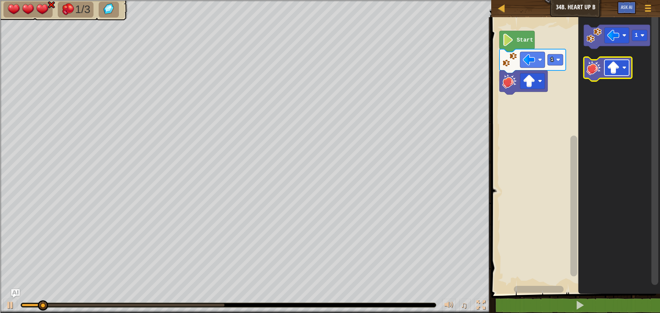
click at [611, 73] on image "Blockly Workspace" at bounding box center [613, 68] width 12 height 12
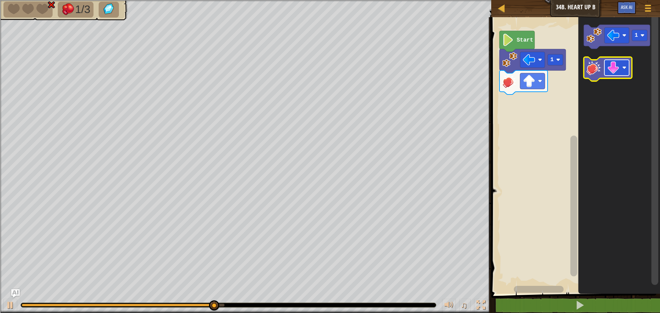
click at [611, 67] on image "Blockly Workspace" at bounding box center [613, 68] width 12 height 12
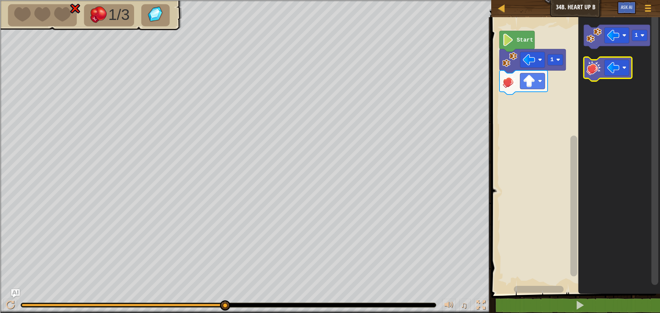
click at [593, 69] on image "Blockly Workspace" at bounding box center [594, 67] width 15 height 15
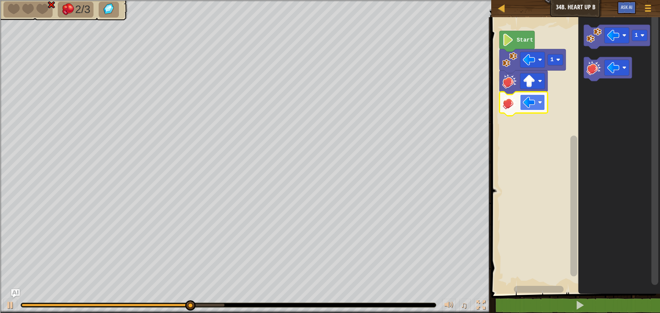
click at [531, 101] on image "Blockly Workspace" at bounding box center [529, 102] width 12 height 12
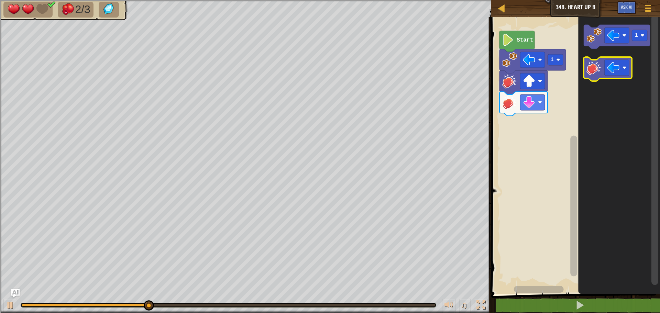
click at [591, 61] on image "Blockly Workspace" at bounding box center [594, 67] width 15 height 15
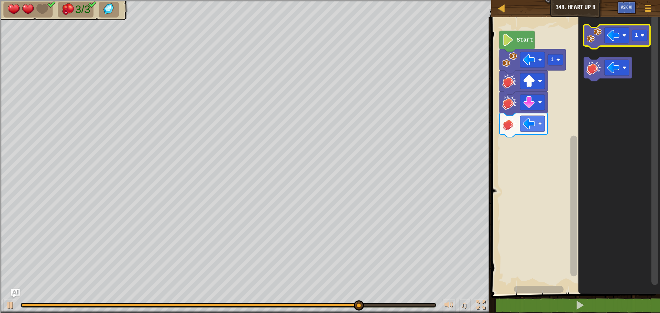
click at [601, 38] on image "Blockly Workspace" at bounding box center [594, 35] width 15 height 15
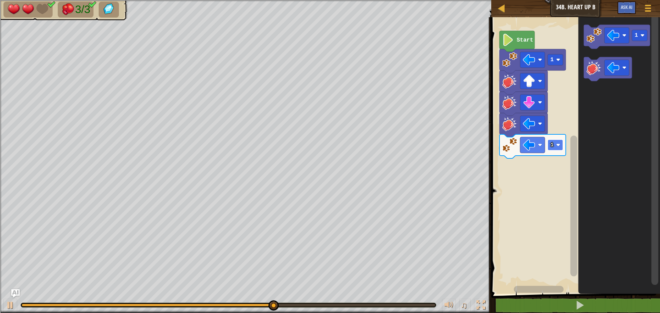
click at [553, 148] on text "1" at bounding box center [552, 145] width 3 height 6
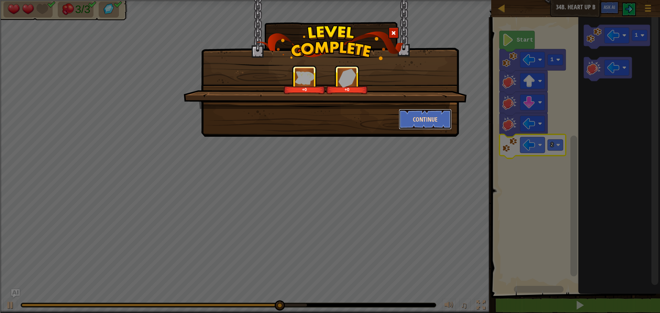
click at [427, 110] on button "Continue" at bounding box center [425, 119] width 53 height 21
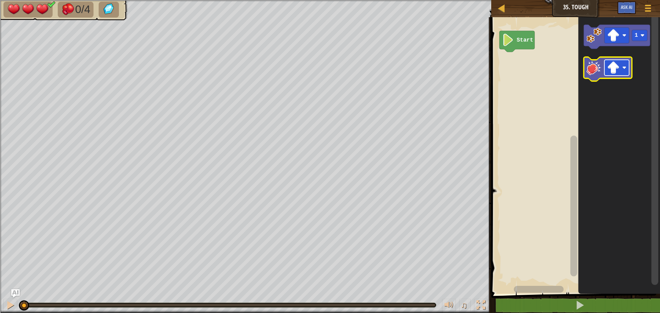
click at [614, 67] on image "Blockly Workspace" at bounding box center [613, 68] width 12 height 12
click at [596, 42] on image "Blockly Workspace" at bounding box center [594, 35] width 15 height 15
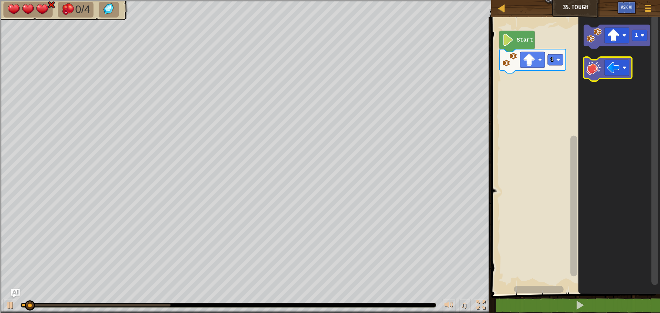
click at [601, 64] on image "Blockly Workspace" at bounding box center [594, 67] width 15 height 15
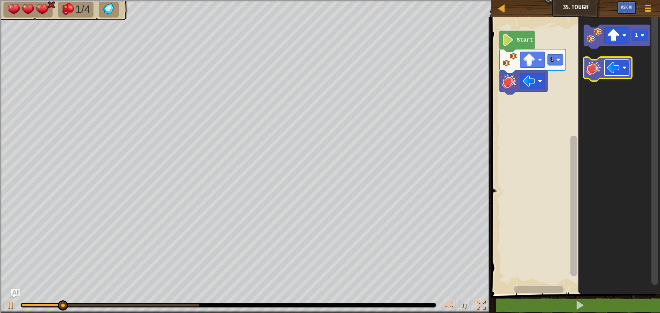
click at [614, 65] on image "Blockly Workspace" at bounding box center [613, 68] width 12 height 12
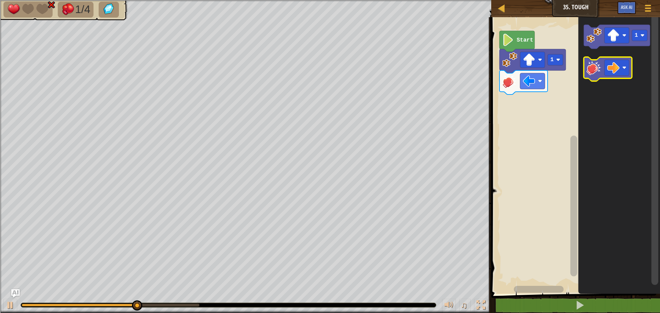
click at [595, 67] on image "Blockly Workspace" at bounding box center [594, 67] width 15 height 15
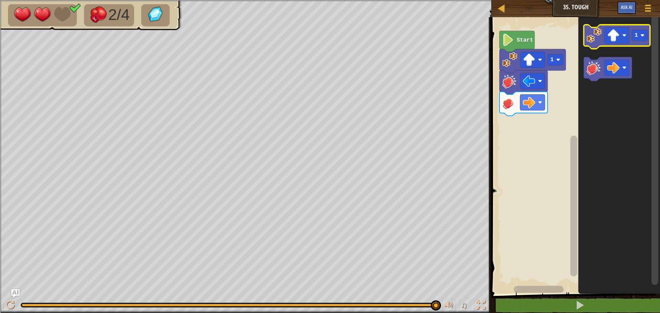
click at [594, 37] on image "Blockly Workspace" at bounding box center [594, 35] width 15 height 15
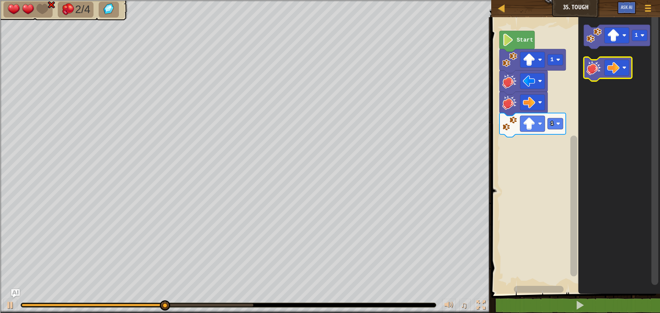
click at [600, 74] on image "Blockly Workspace" at bounding box center [594, 67] width 15 height 15
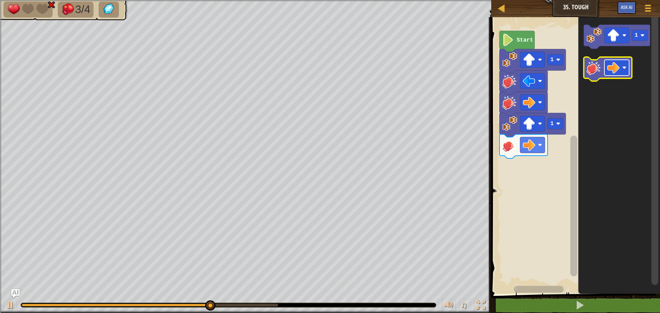
click at [615, 67] on image "Blockly Workspace" at bounding box center [613, 68] width 12 height 12
click at [598, 63] on image "Blockly Workspace" at bounding box center [594, 67] width 15 height 15
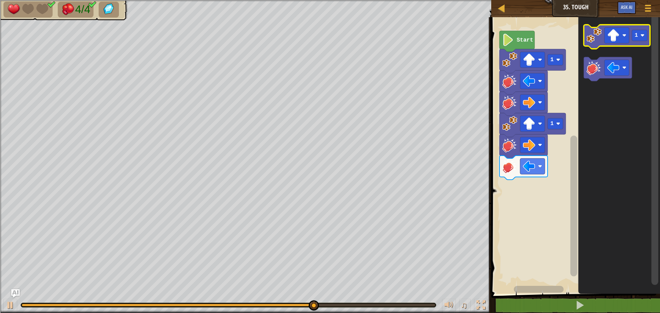
click at [599, 37] on image "Blockly Workspace" at bounding box center [594, 35] width 15 height 15
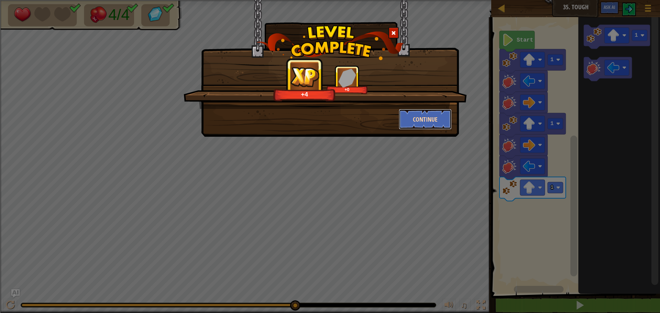
click at [420, 118] on button "Continue" at bounding box center [425, 119] width 53 height 21
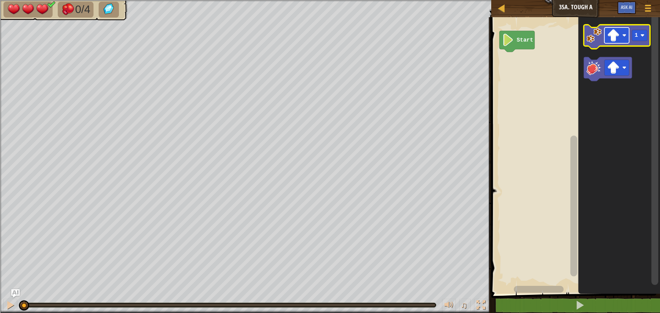
click at [612, 33] on image "Blockly Workspace" at bounding box center [613, 35] width 12 height 12
click at [596, 41] on image "Blockly Workspace" at bounding box center [594, 35] width 15 height 15
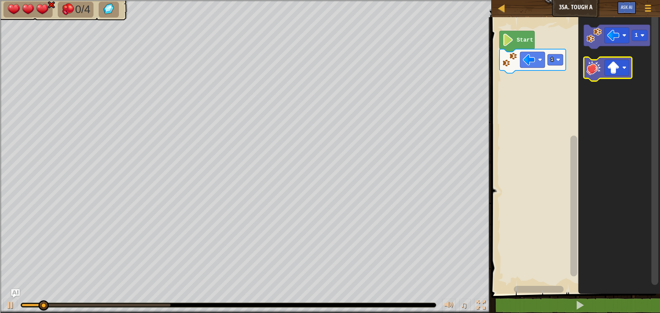
click at [602, 72] on image "Blockly Workspace" at bounding box center [594, 67] width 15 height 15
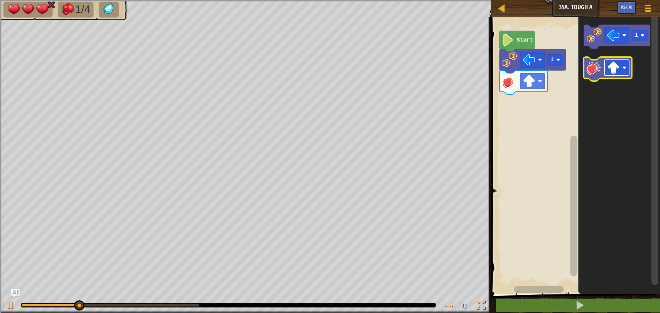
click at [612, 69] on image "Blockly Workspace" at bounding box center [613, 68] width 12 height 12
click at [597, 68] on image "Blockly Workspace" at bounding box center [594, 67] width 15 height 15
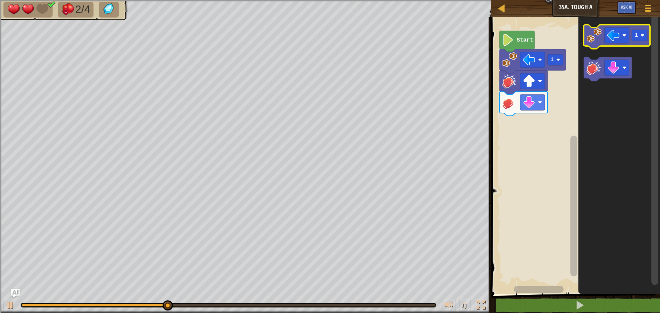
click at [592, 44] on icon "Blockly Workspace" at bounding box center [617, 37] width 66 height 24
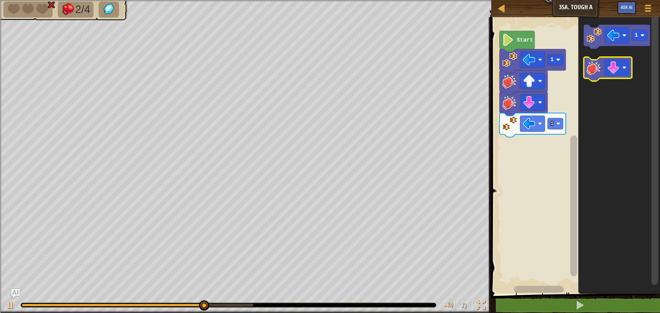
click at [599, 67] on image "Blockly Workspace" at bounding box center [594, 67] width 15 height 15
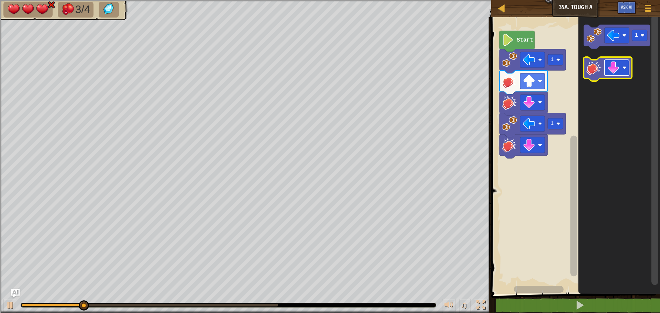
click at [612, 65] on image "Blockly Workspace" at bounding box center [613, 68] width 12 height 12
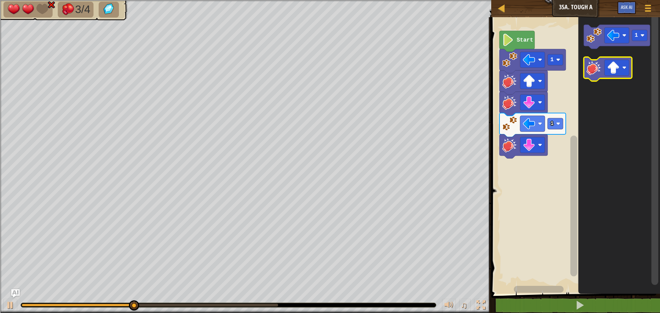
click at [593, 66] on image "Blockly Workspace" at bounding box center [594, 67] width 15 height 15
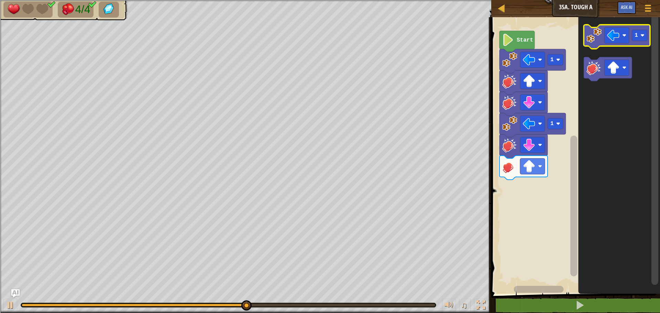
click at [598, 37] on image "Blockly Workspace" at bounding box center [594, 35] width 15 height 15
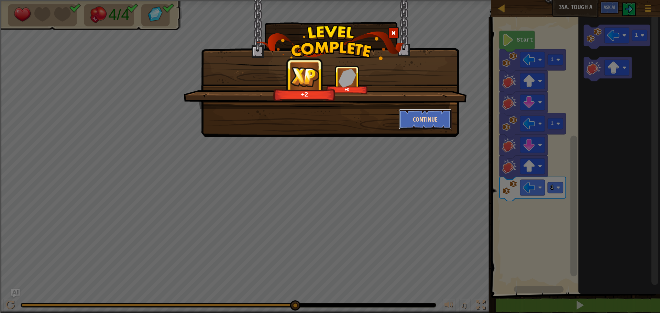
click at [416, 115] on button "Continue" at bounding box center [425, 119] width 53 height 21
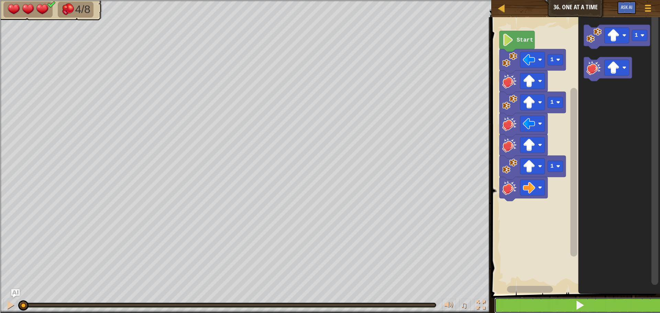
click at [514, 303] on button at bounding box center [580, 306] width 171 height 16
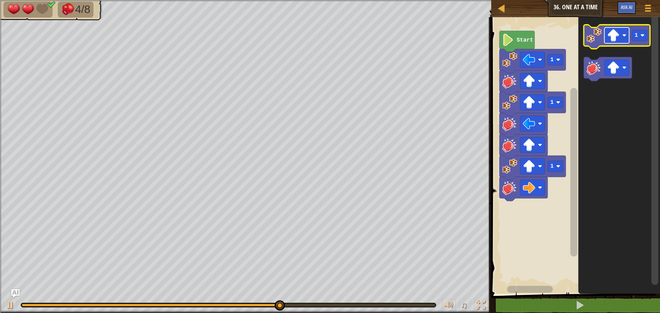
click at [621, 34] on rect "Blockly Workspace" at bounding box center [617, 36] width 25 height 16
click at [597, 34] on image "Blockly Workspace" at bounding box center [594, 35] width 15 height 15
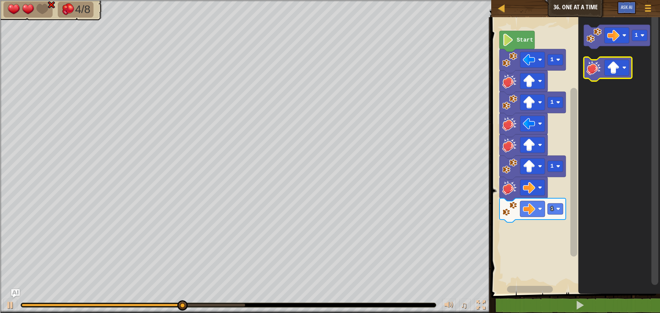
click at [601, 71] on image "Blockly Workspace" at bounding box center [594, 67] width 15 height 15
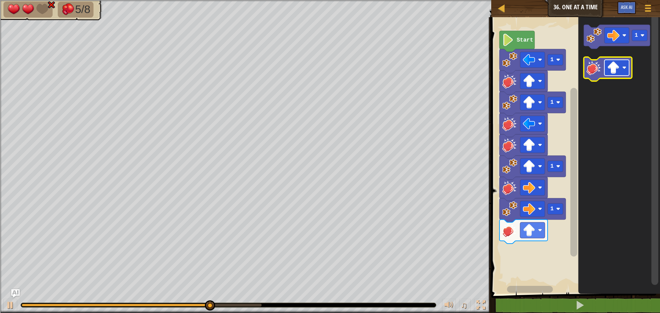
click at [615, 67] on image "Blockly Workspace" at bounding box center [613, 68] width 12 height 12
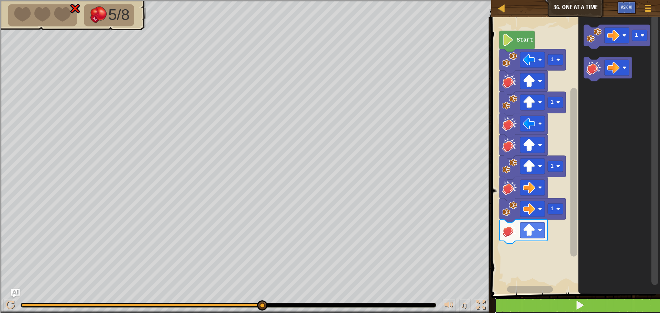
click at [586, 302] on button at bounding box center [580, 306] width 171 height 16
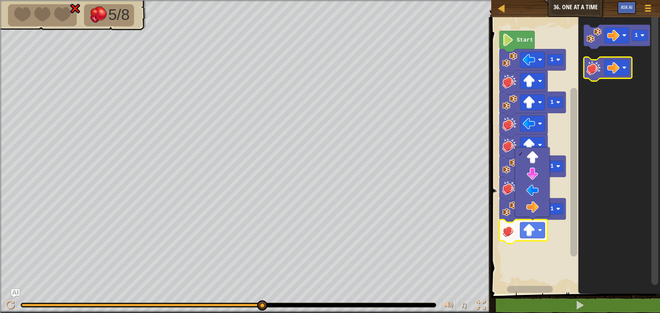
click at [589, 68] on image "Blockly Workspace" at bounding box center [594, 67] width 15 height 15
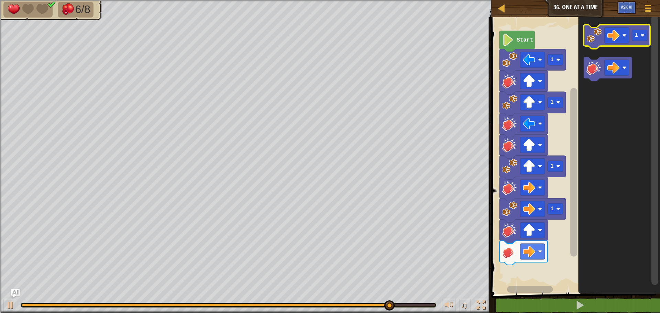
click at [593, 36] on image "Blockly Workspace" at bounding box center [594, 35] width 15 height 15
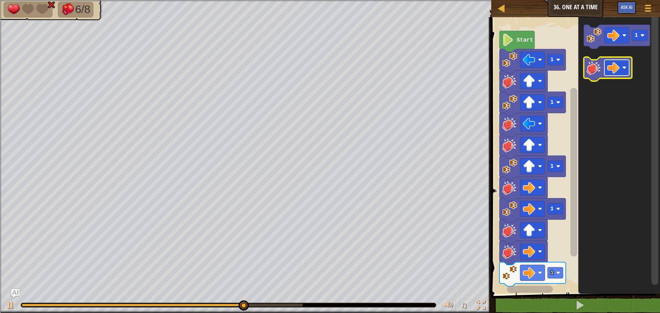
click at [610, 72] on image "Blockly Workspace" at bounding box center [613, 68] width 12 height 12
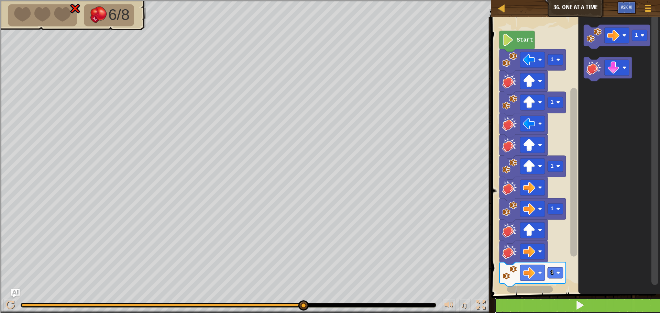
click at [594, 304] on button at bounding box center [580, 306] width 171 height 16
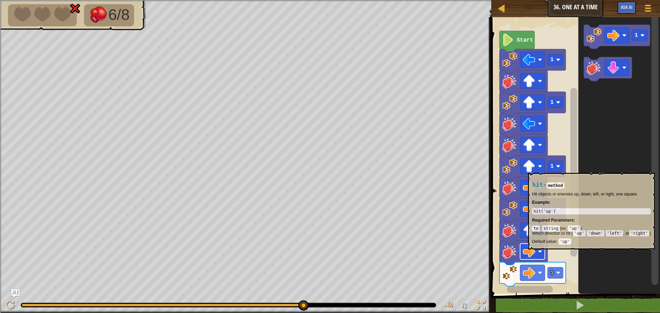
click at [528, 253] on image "Blockly Workspace" at bounding box center [529, 252] width 12 height 12
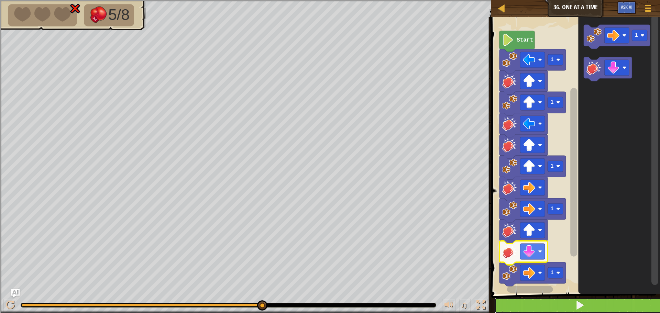
click at [538, 302] on button at bounding box center [580, 306] width 171 height 16
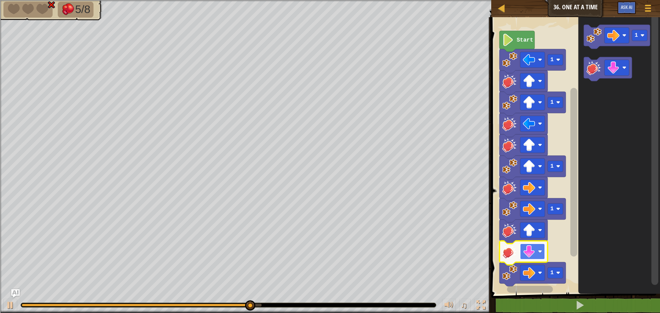
click at [536, 257] on rect "Blockly Workspace" at bounding box center [532, 252] width 25 height 16
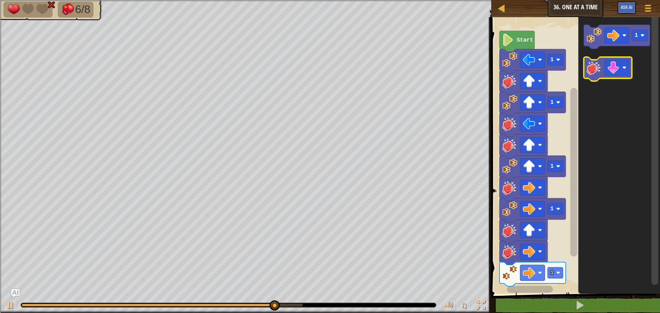
click at [596, 69] on image "Blockly Workspace" at bounding box center [594, 67] width 15 height 15
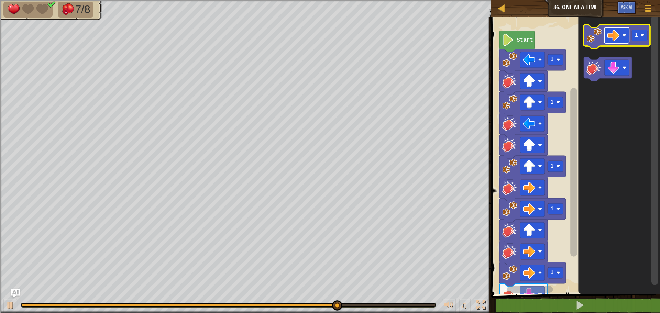
click at [620, 35] on rect "Blockly Workspace" at bounding box center [617, 36] width 25 height 16
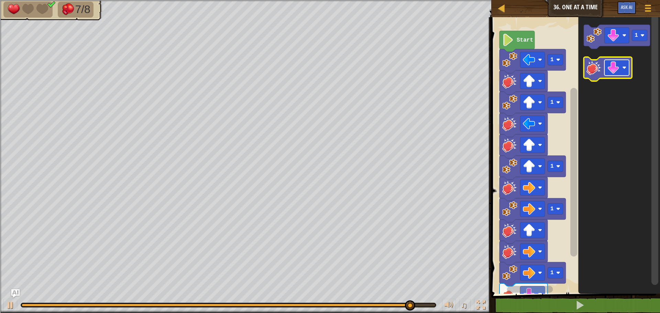
click at [622, 73] on rect "Blockly Workspace" at bounding box center [617, 68] width 25 height 16
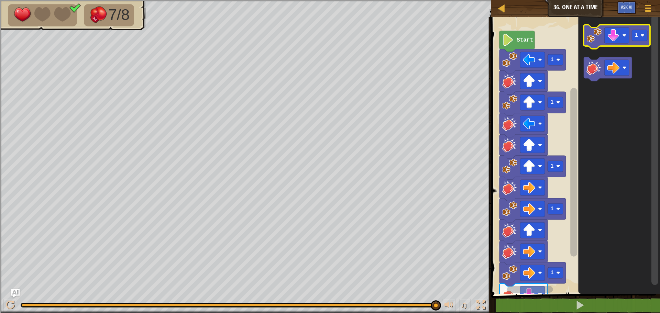
click at [589, 38] on image "Blockly Workspace" at bounding box center [594, 35] width 15 height 15
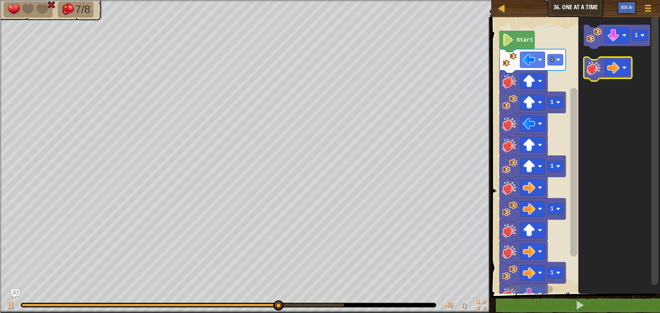
click at [598, 72] on image "Blockly Workspace" at bounding box center [594, 67] width 15 height 15
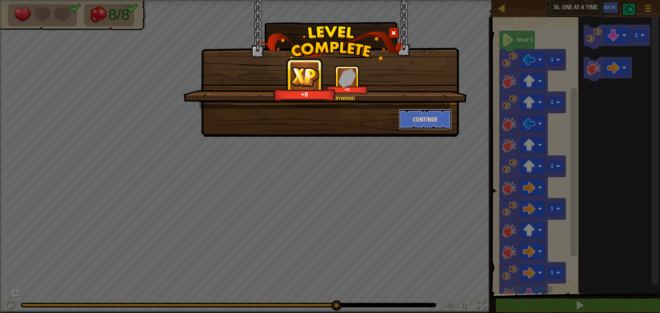
click at [428, 117] on button "Continue" at bounding box center [425, 119] width 53 height 21
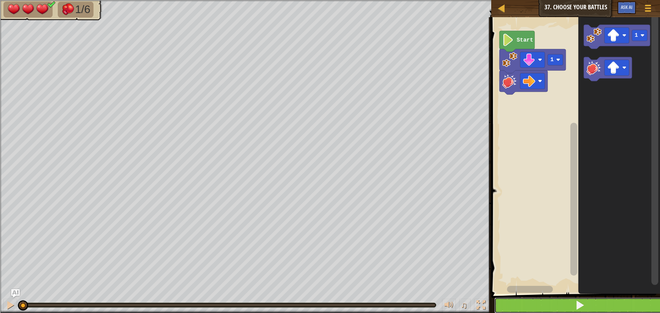
click at [543, 303] on button at bounding box center [580, 306] width 171 height 16
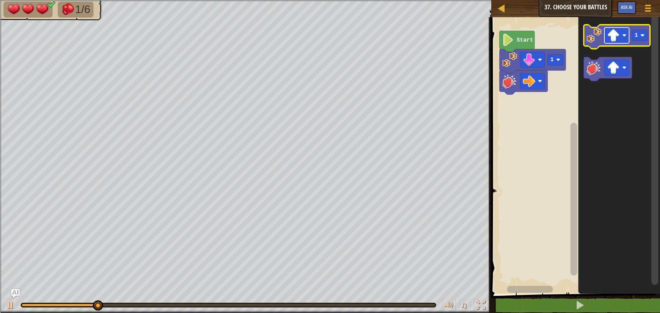
click at [612, 34] on image "Blockly Workspace" at bounding box center [613, 35] width 12 height 12
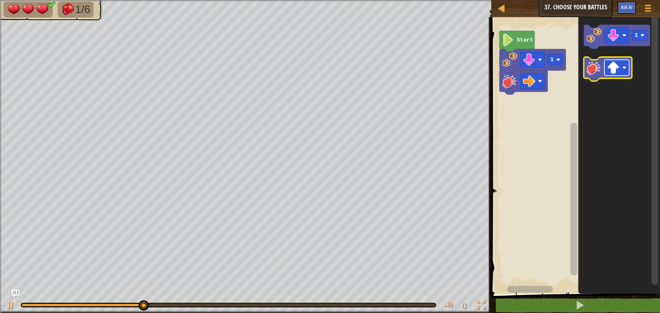
click at [620, 69] on image "Blockly Workspace" at bounding box center [613, 68] width 12 height 12
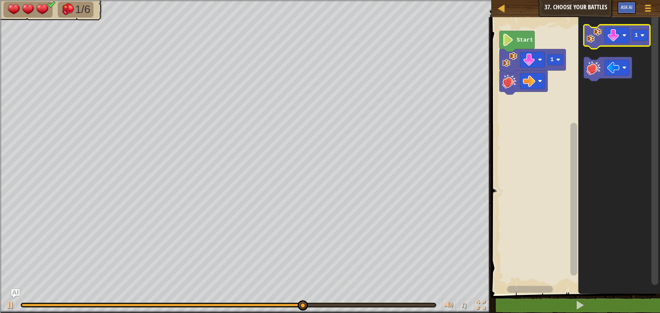
click at [592, 41] on image "Blockly Workspace" at bounding box center [594, 35] width 15 height 15
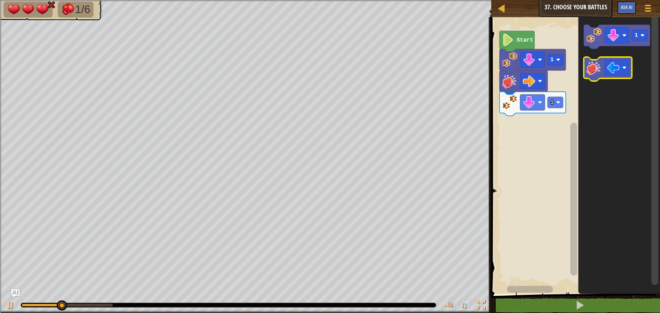
click at [597, 74] on image "Blockly Workspace" at bounding box center [594, 67] width 15 height 15
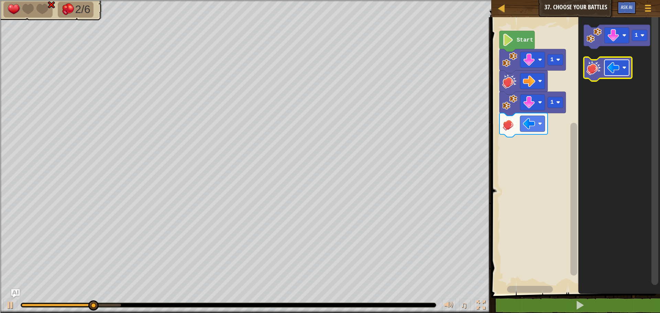
click at [618, 72] on image "Blockly Workspace" at bounding box center [613, 68] width 12 height 12
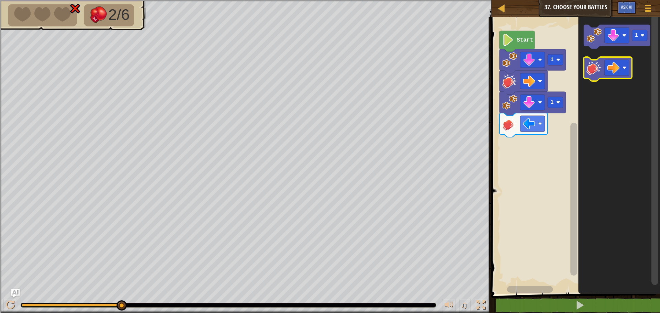
click at [597, 71] on image "Blockly Workspace" at bounding box center [594, 67] width 15 height 15
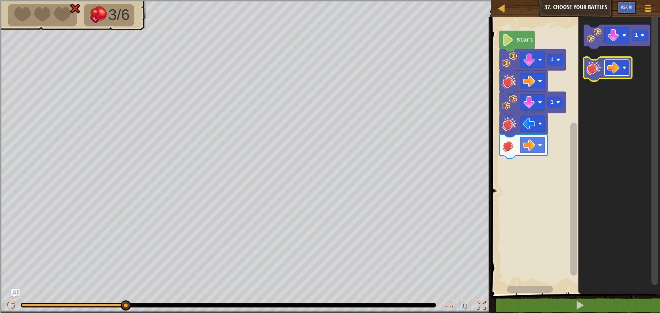
click at [615, 66] on image "Blockly Workspace" at bounding box center [613, 68] width 12 height 12
click at [598, 68] on image "Blockly Workspace" at bounding box center [594, 67] width 15 height 15
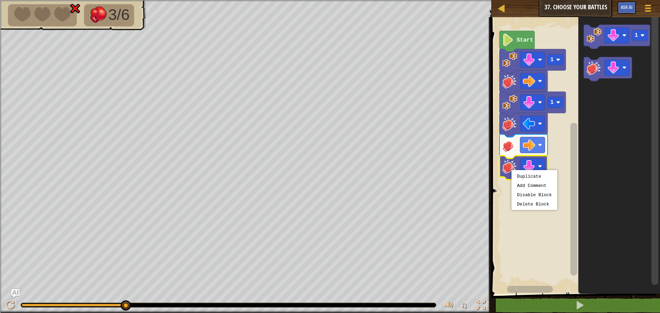
click at [511, 170] on image "Blockly Workspace" at bounding box center [509, 166] width 15 height 15
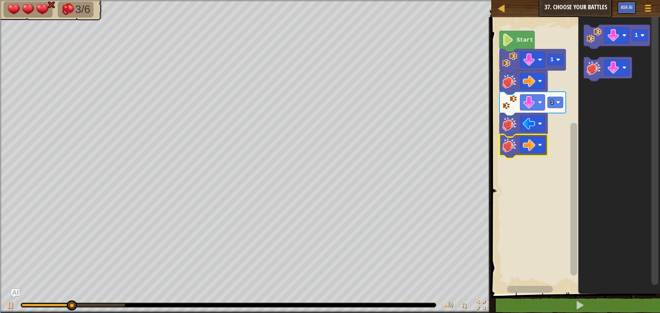
click at [514, 143] on image "Blockly Workspace" at bounding box center [509, 145] width 15 height 15
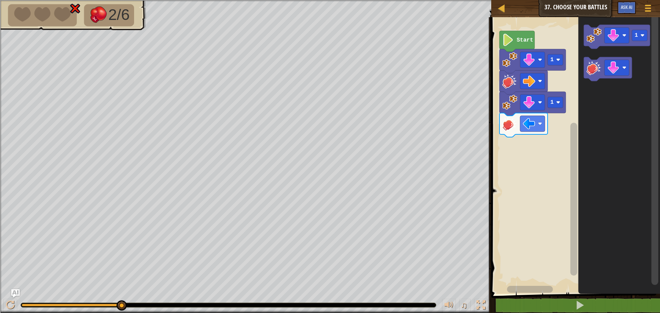
click at [516, 104] on image "Blockly Workspace" at bounding box center [509, 102] width 15 height 15
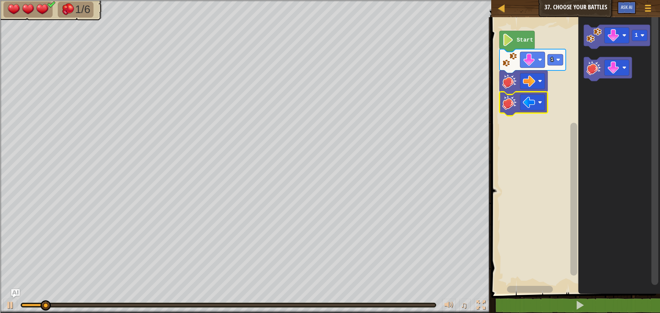
click at [513, 97] on image "Blockly Workspace" at bounding box center [509, 102] width 15 height 15
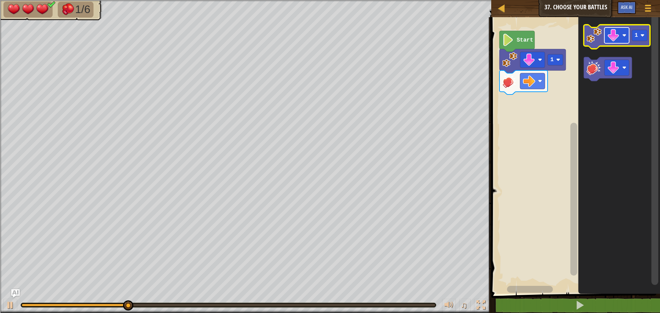
click at [618, 37] on image "Blockly Workspace" at bounding box center [613, 35] width 12 height 12
click at [591, 37] on image "Blockly Workspace" at bounding box center [594, 35] width 15 height 15
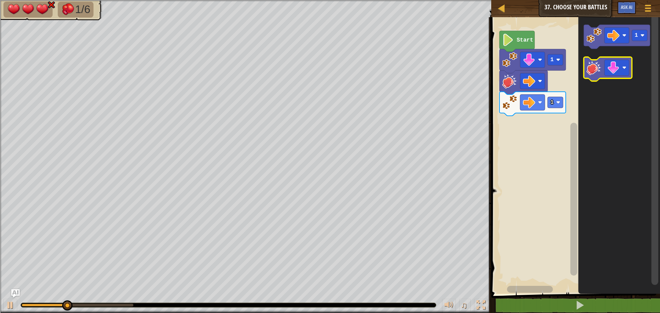
click at [590, 71] on image "Blockly Workspace" at bounding box center [594, 67] width 15 height 15
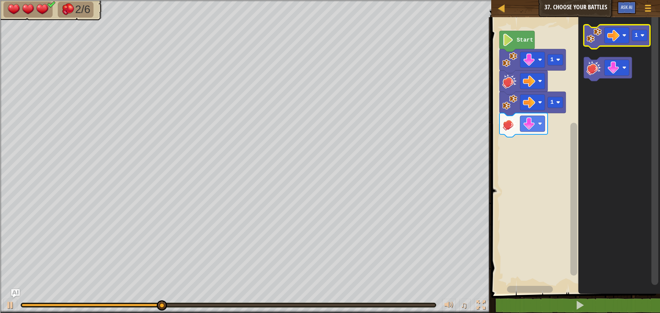
click at [619, 44] on icon "Blockly Workspace" at bounding box center [617, 37] width 66 height 24
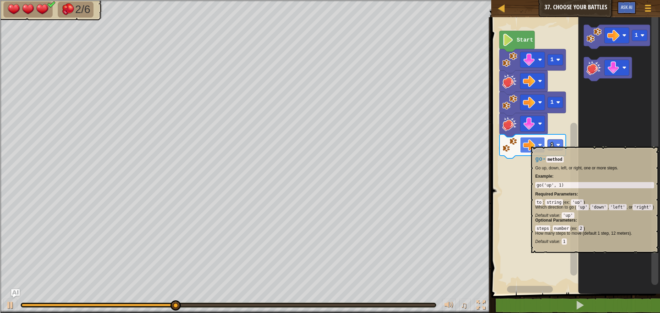
click at [533, 143] on image "Blockly Workspace" at bounding box center [529, 145] width 12 height 12
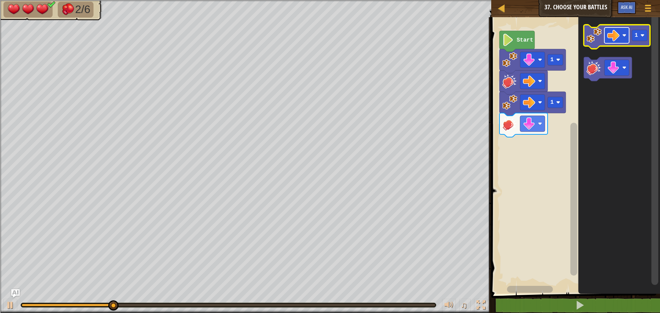
click at [611, 34] on image "Blockly Workspace" at bounding box center [613, 35] width 12 height 12
click at [595, 39] on image "Blockly Workspace" at bounding box center [594, 35] width 15 height 15
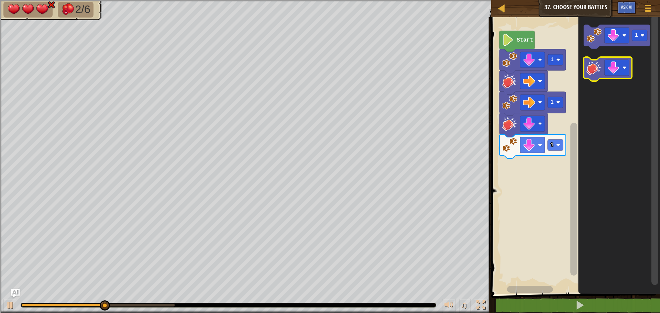
click at [596, 67] on image "Blockly Workspace" at bounding box center [594, 67] width 15 height 15
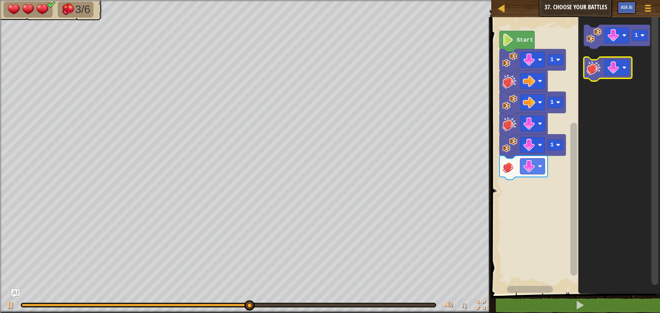
click at [603, 74] on icon "Blockly Workspace" at bounding box center [608, 69] width 48 height 24
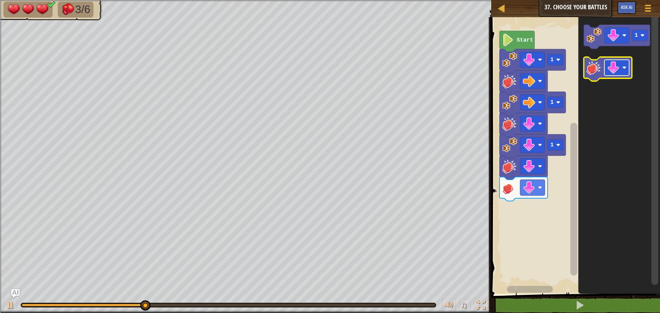
click at [611, 71] on image "Blockly Workspace" at bounding box center [613, 68] width 12 height 12
click at [511, 194] on image "Blockly Workspace" at bounding box center [509, 187] width 15 height 15
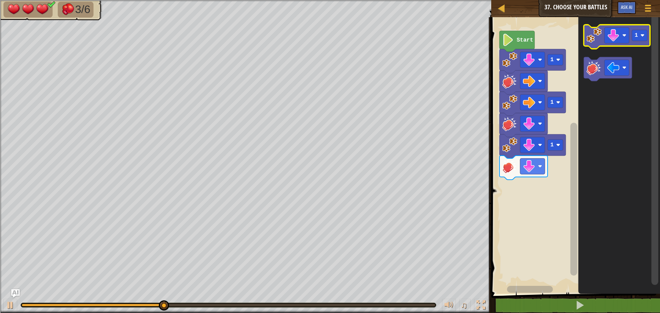
click at [597, 42] on image "Blockly Workspace" at bounding box center [594, 35] width 15 height 15
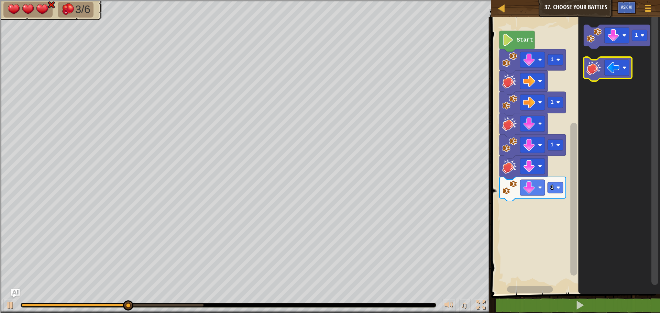
click at [599, 78] on icon "Blockly Workspace" at bounding box center [608, 69] width 48 height 24
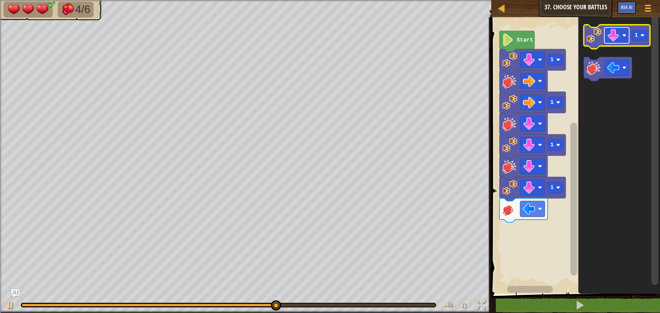
click at [610, 36] on image "Blockly Workspace" at bounding box center [613, 35] width 12 height 12
click at [596, 44] on icon "Blockly Workspace" at bounding box center [617, 37] width 66 height 24
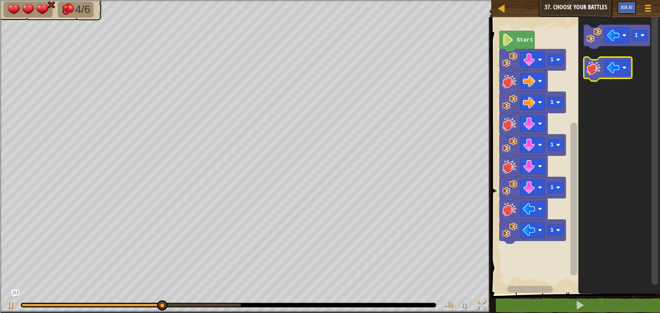
click at [595, 67] on image "Blockly Workspace" at bounding box center [594, 67] width 15 height 15
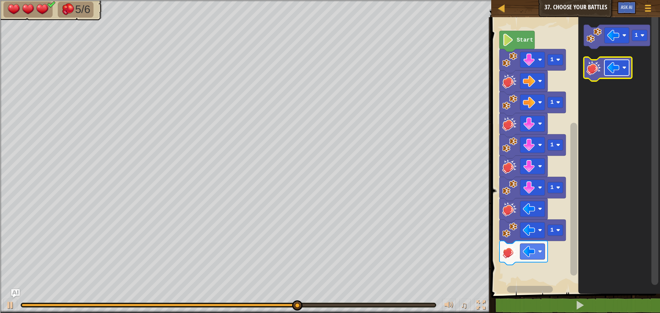
click at [616, 69] on image "Blockly Workspace" at bounding box center [613, 68] width 12 height 12
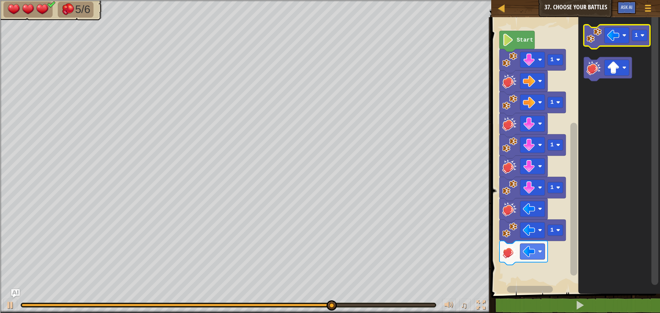
click at [594, 40] on image "Blockly Workspace" at bounding box center [594, 35] width 15 height 15
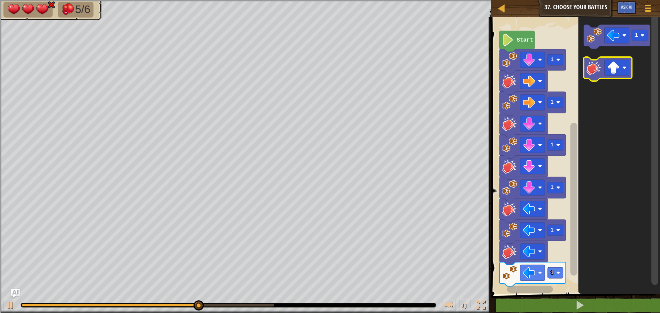
click at [593, 75] on image "Blockly Workspace" at bounding box center [594, 67] width 15 height 15
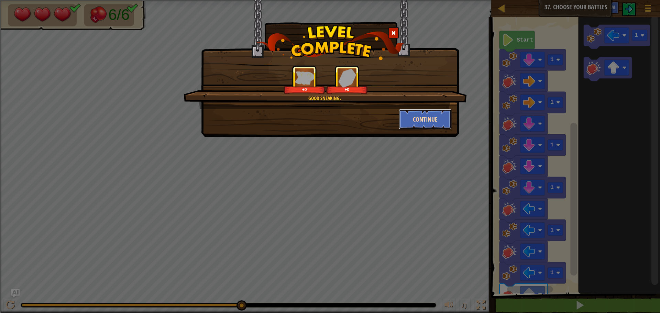
click at [412, 125] on button "Continue" at bounding box center [425, 119] width 53 height 21
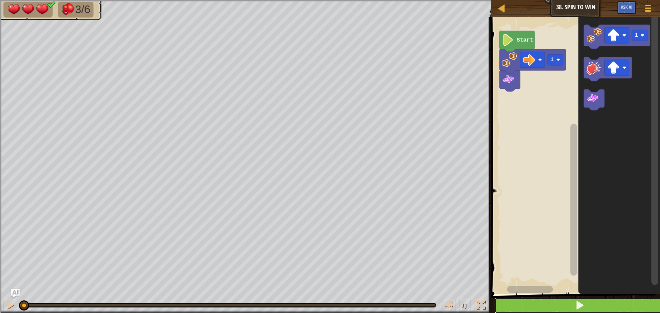
click at [604, 302] on button at bounding box center [580, 306] width 171 height 16
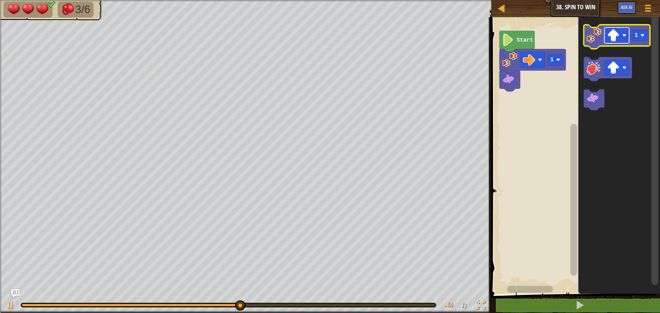
click at [622, 36] on rect "Blockly Workspace" at bounding box center [617, 36] width 25 height 16
click at [639, 33] on rect "Blockly Workspace" at bounding box center [639, 35] width 15 height 11
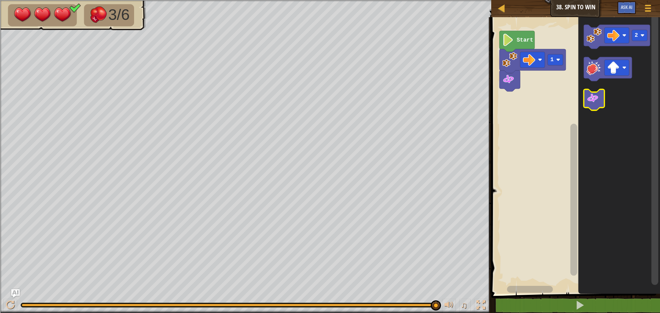
click at [595, 99] on image "Blockly Workspace" at bounding box center [593, 98] width 12 height 12
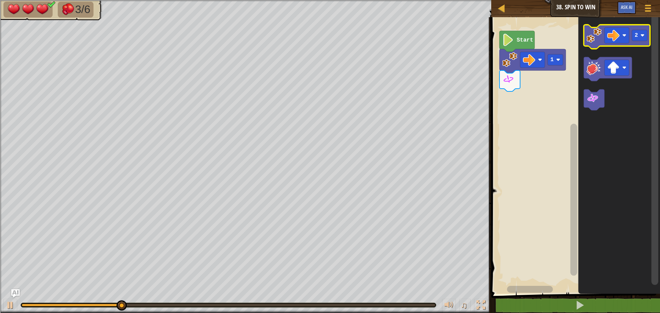
click at [587, 32] on g "2" at bounding box center [617, 37] width 66 height 24
click at [596, 43] on image "Blockly Workspace" at bounding box center [594, 35] width 15 height 15
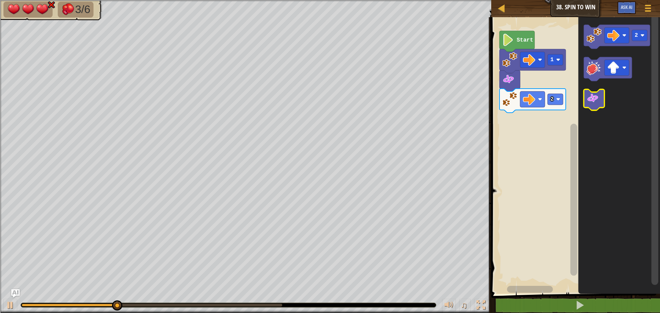
click at [592, 105] on icon "Blockly Workspace" at bounding box center [594, 99] width 21 height 21
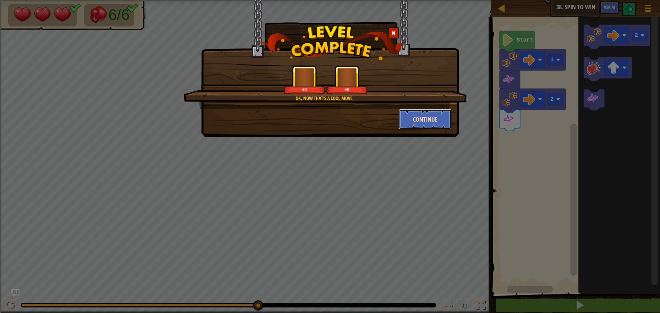
click at [435, 120] on button "Continue" at bounding box center [425, 119] width 53 height 21
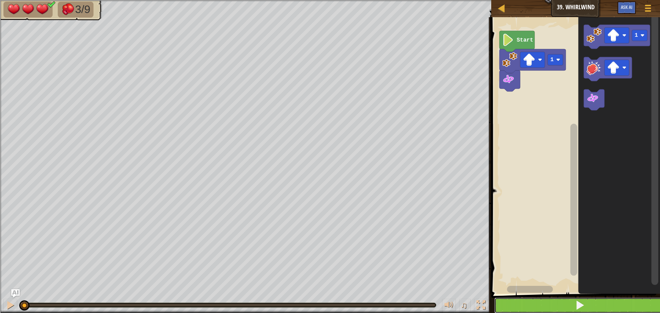
click at [546, 300] on button at bounding box center [580, 306] width 171 height 16
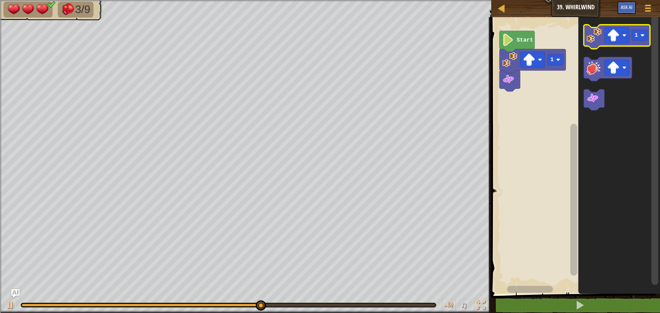
click at [593, 40] on image "Blockly Workspace" at bounding box center [594, 35] width 15 height 15
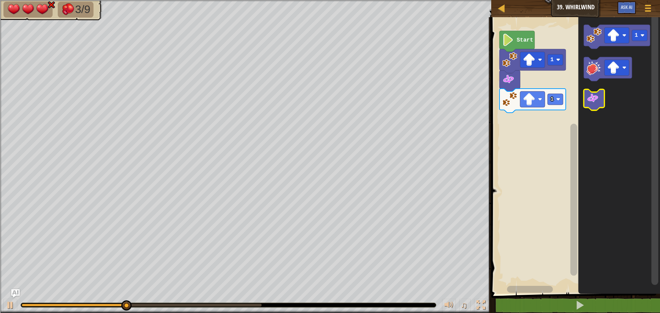
click at [595, 99] on image "Blockly Workspace" at bounding box center [593, 98] width 12 height 12
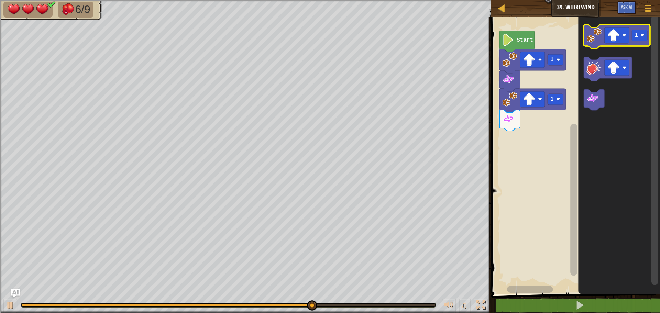
click at [596, 39] on image "Blockly Workspace" at bounding box center [594, 35] width 15 height 15
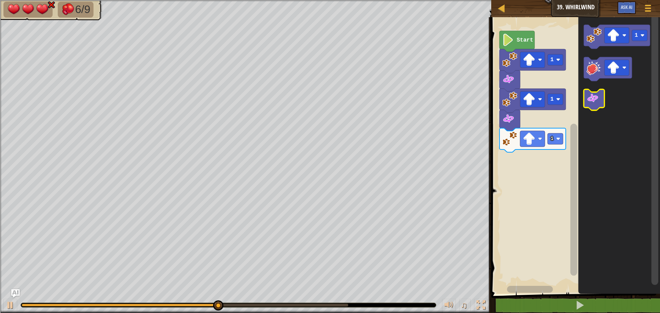
click at [594, 110] on icon "Blockly Workspace" at bounding box center [594, 99] width 21 height 21
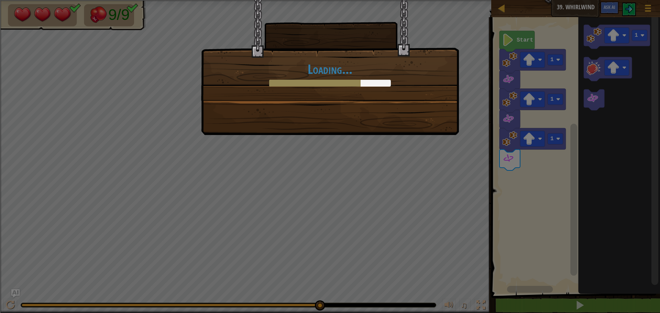
click at [523, 304] on div "Loading..." at bounding box center [330, 156] width 660 height 313
click at [418, 137] on div "Loading..." at bounding box center [330, 156] width 660 height 313
click at [418, 132] on div "Loading..." at bounding box center [330, 67] width 258 height 135
click at [418, 133] on div "Loading..." at bounding box center [330, 67] width 258 height 135
click at [418, 134] on div "Loading..." at bounding box center [330, 67] width 258 height 135
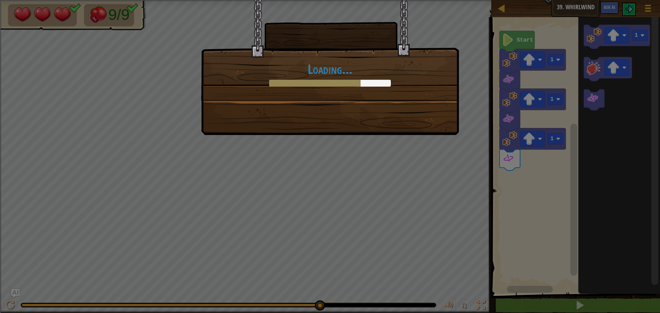
drag, startPoint x: 419, startPoint y: 133, endPoint x: 423, endPoint y: 131, distance: 4.5
click at [420, 133] on div "Loading..." at bounding box center [330, 67] width 258 height 135
